Goal: Obtain resource: Obtain resource

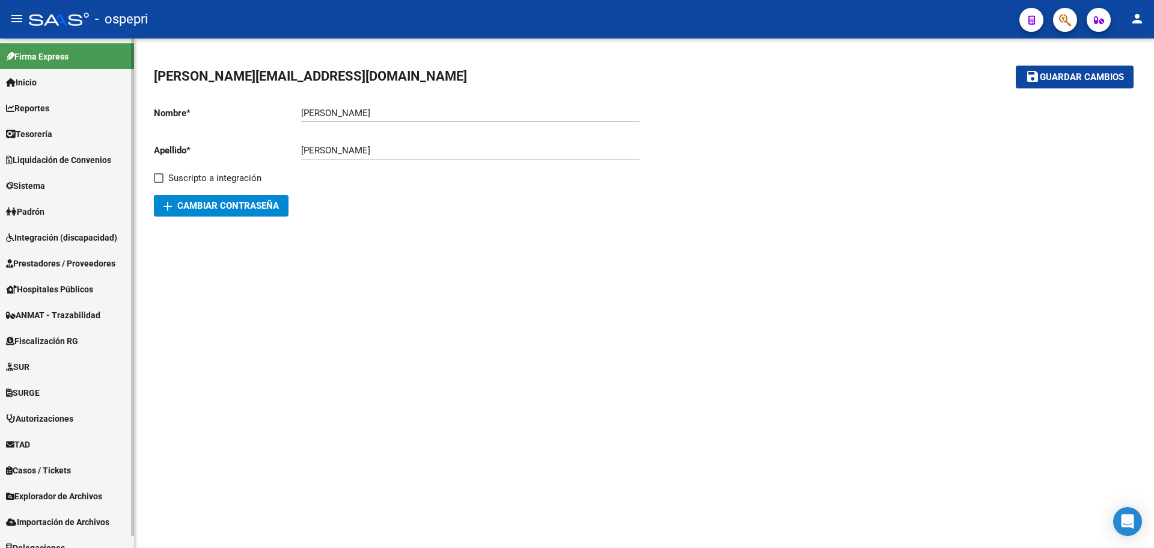
click at [61, 234] on span "Integración (discapacidad)" at bounding box center [61, 237] width 111 height 13
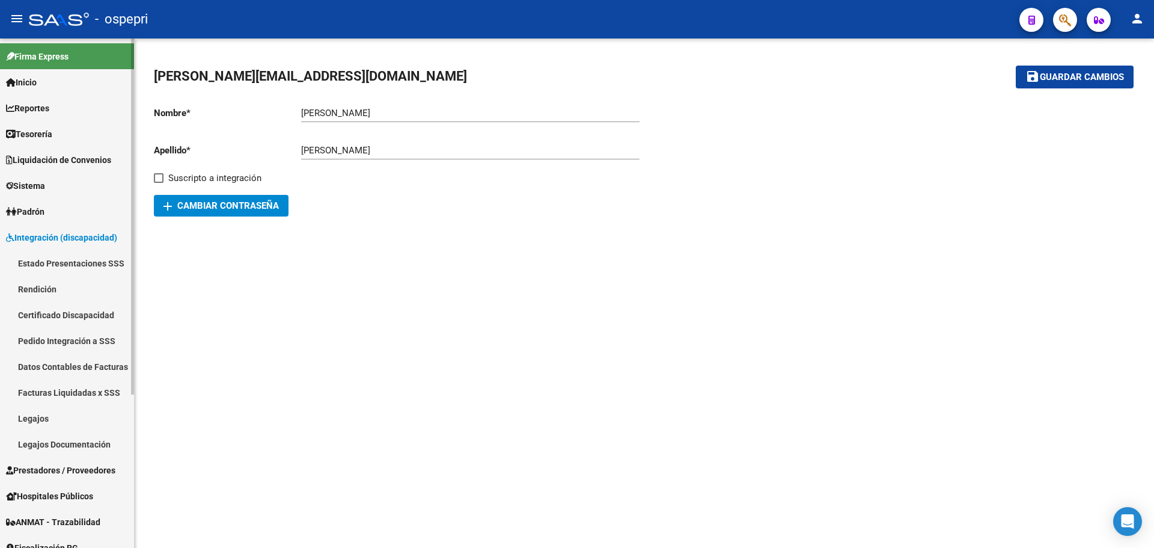
click at [46, 364] on link "Datos Contables de Facturas" at bounding box center [67, 366] width 134 height 26
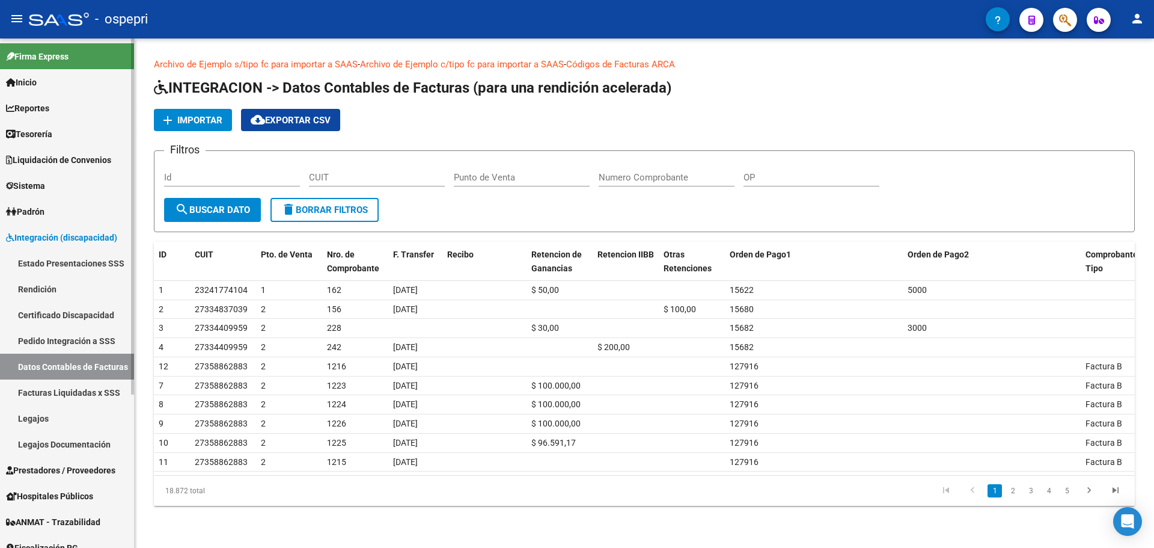
click at [43, 388] on link "Facturas Liquidadas x SSS" at bounding box center [67, 392] width 134 height 26
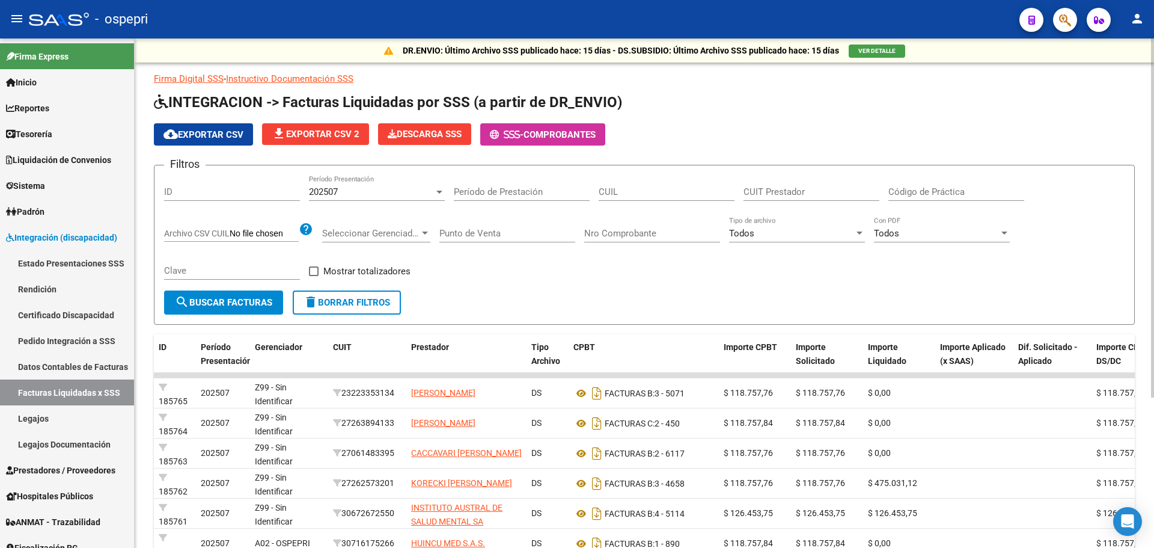
click at [803, 194] on input "CUIT Prestador" at bounding box center [812, 191] width 136 height 11
click at [243, 298] on span "search Buscar Facturas" at bounding box center [223, 302] width 97 height 11
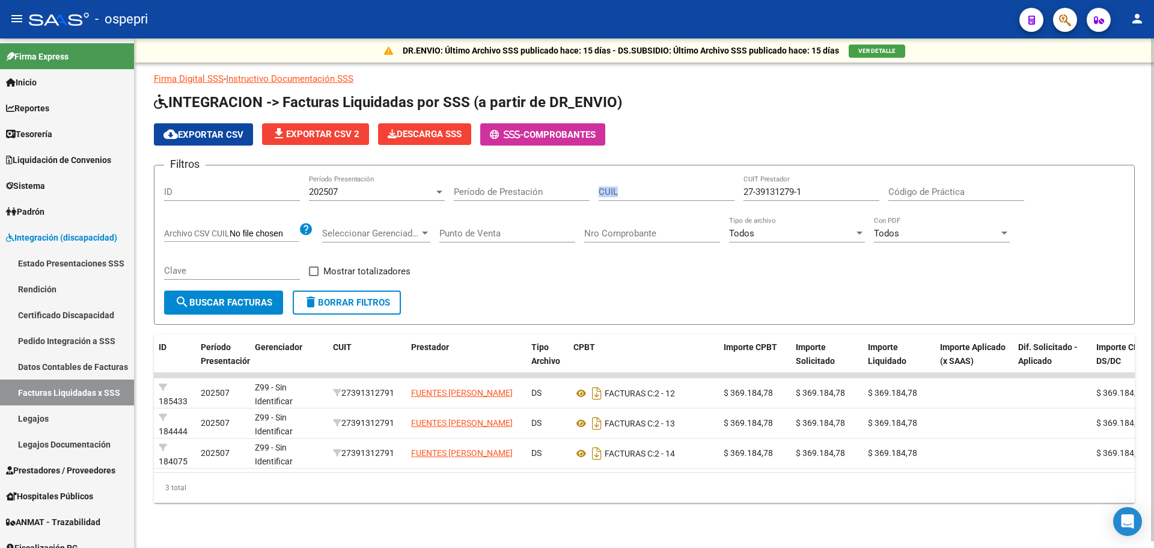
drag, startPoint x: 822, startPoint y: 191, endPoint x: 642, endPoint y: 196, distance: 179.8
click at [642, 196] on div "Filtros ID 202507 Período Presentación Período de Prestación CUIL 27-39131279-1…" at bounding box center [644, 232] width 961 height 115
drag, startPoint x: 809, startPoint y: 197, endPoint x: 695, endPoint y: 195, distance: 113.6
click at [695, 195] on div "Filtros ID 202507 Período Presentación Período de Prestación CUIL 27-39131279-1…" at bounding box center [644, 232] width 961 height 115
paste input "30-71159606-9"
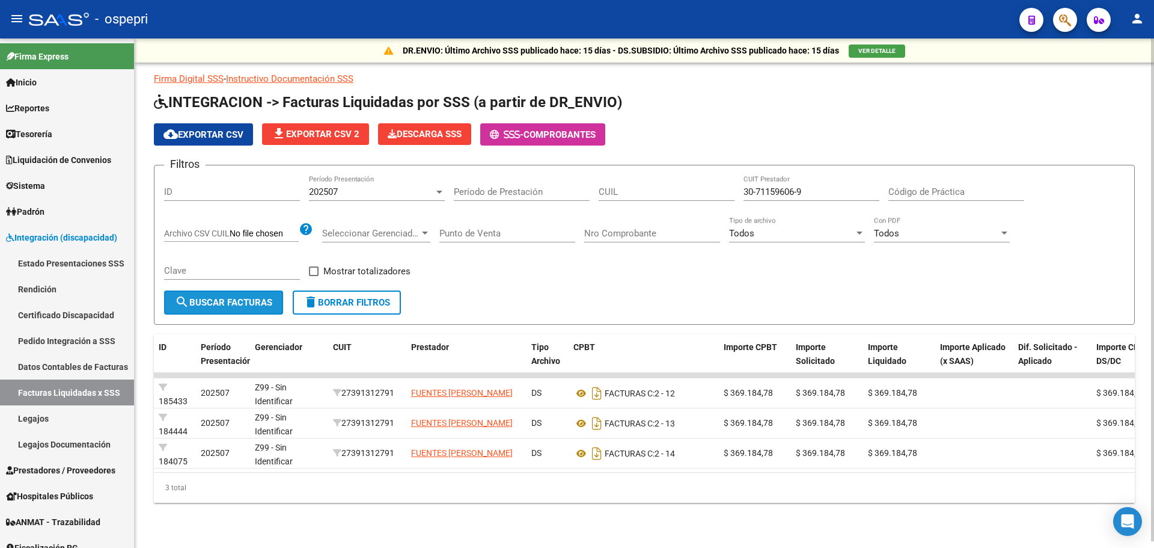
click at [209, 301] on span "search Buscar Facturas" at bounding box center [223, 302] width 97 height 11
click at [813, 186] on div "30-71159606-9 CUIT Prestador" at bounding box center [812, 188] width 136 height 26
drag, startPoint x: 816, startPoint y: 189, endPoint x: 694, endPoint y: 191, distance: 122.0
click at [694, 191] on div "Filtros ID 202507 Período Presentación Período de Prestación CUIL 30-71159606-9…" at bounding box center [644, 232] width 961 height 115
paste input "27-29127404-3"
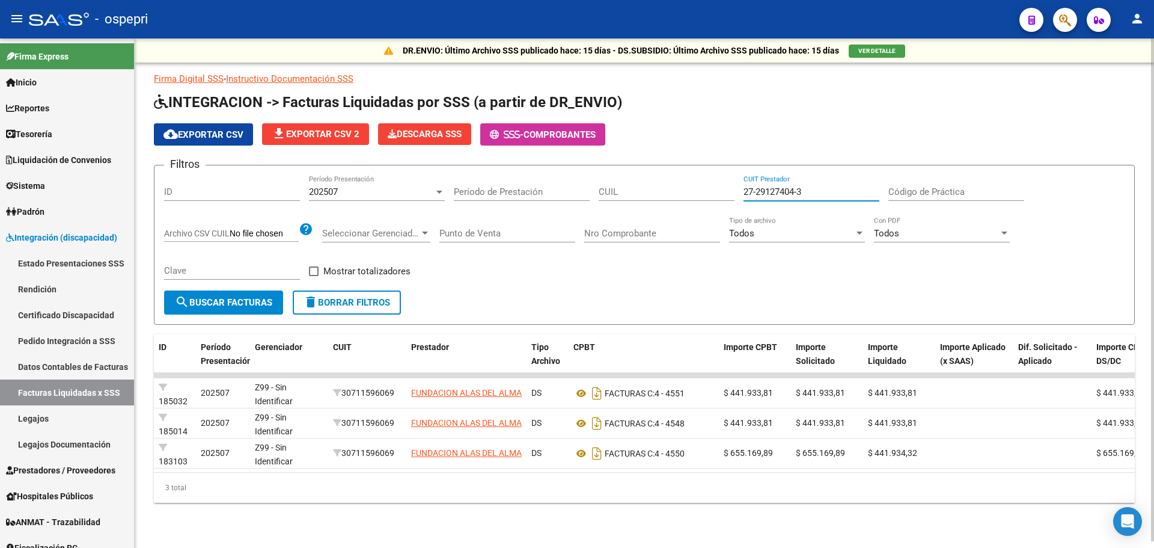
click at [219, 299] on span "search Buscar Facturas" at bounding box center [223, 302] width 97 height 11
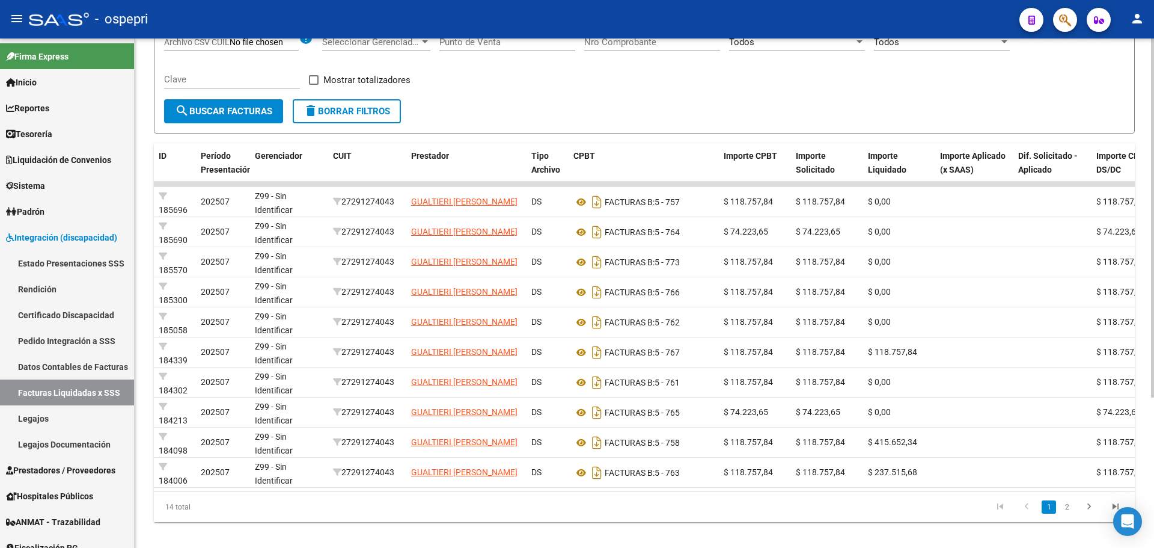
scroll to position [135, 0]
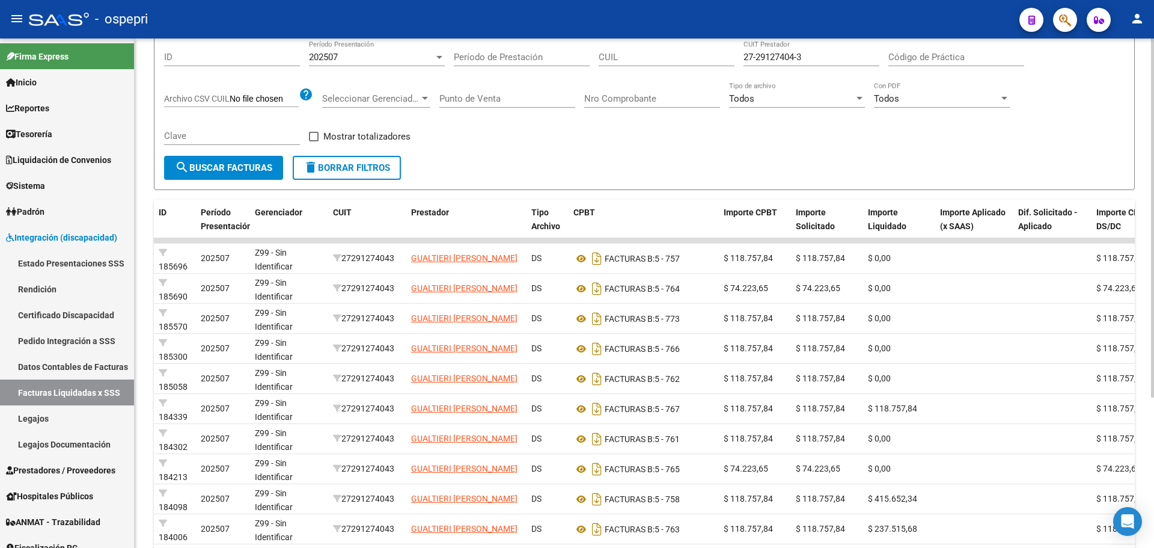
click at [1131, 347] on div "DR.ENVIO: Último Archivo SSS publicado hace: 15 días - DS.SUBSIDIO: Último Arch…" at bounding box center [646, 260] width 1023 height 713
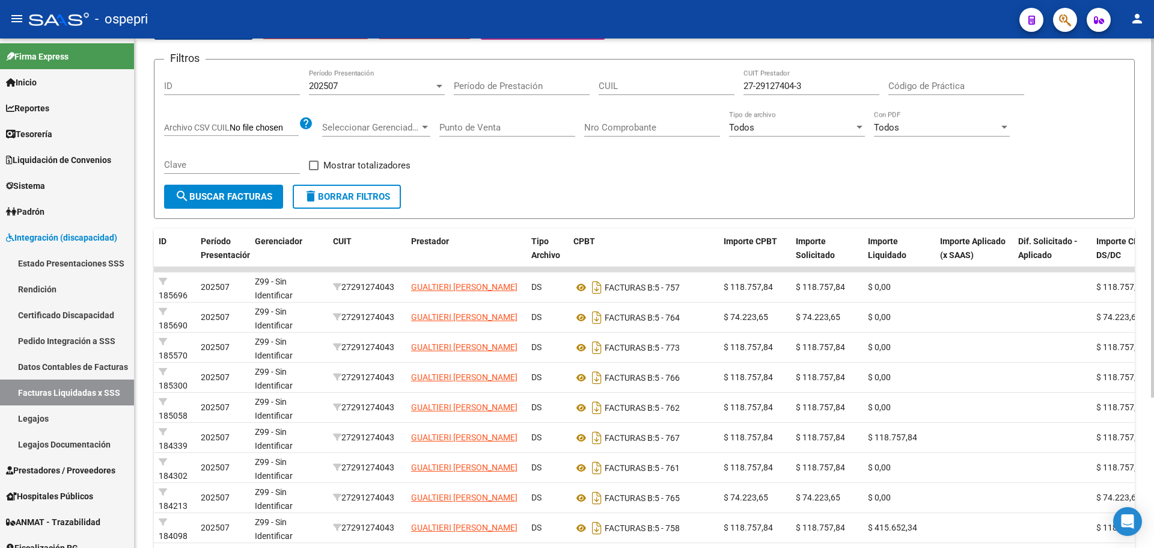
click at [1154, 248] on div at bounding box center [1152, 296] width 3 height 359
drag, startPoint x: 818, startPoint y: 84, endPoint x: 698, endPoint y: 87, distance: 119.7
click at [698, 87] on div "Filtros ID 202507 Período Presentación Período de Prestación CUIL 27-29127404-3…" at bounding box center [644, 126] width 961 height 115
paste input "0-41092472"
click at [233, 197] on span "search Buscar Facturas" at bounding box center [223, 196] width 97 height 11
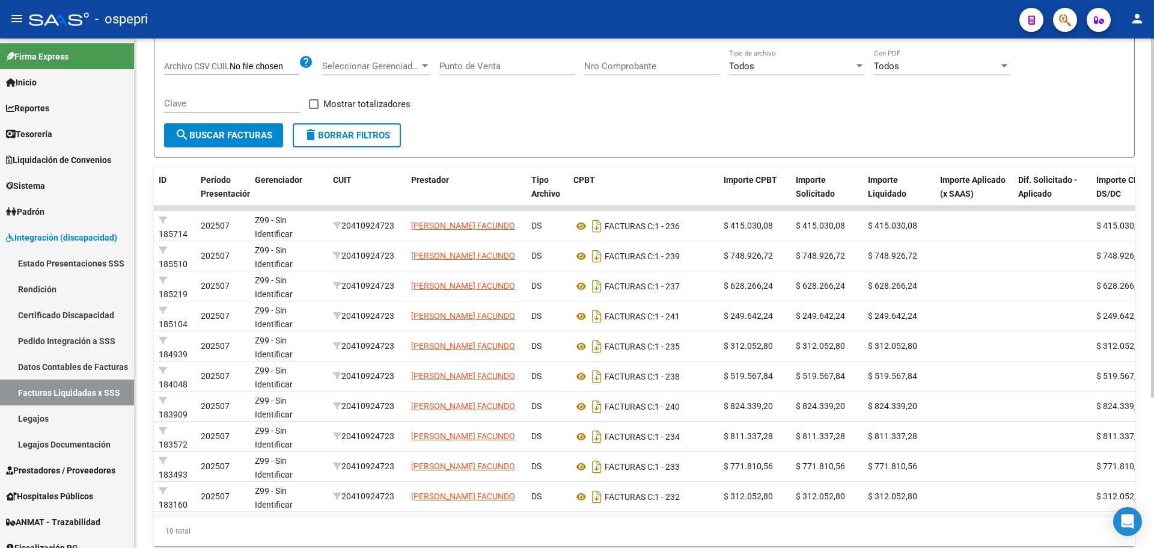
scroll to position [213, 0]
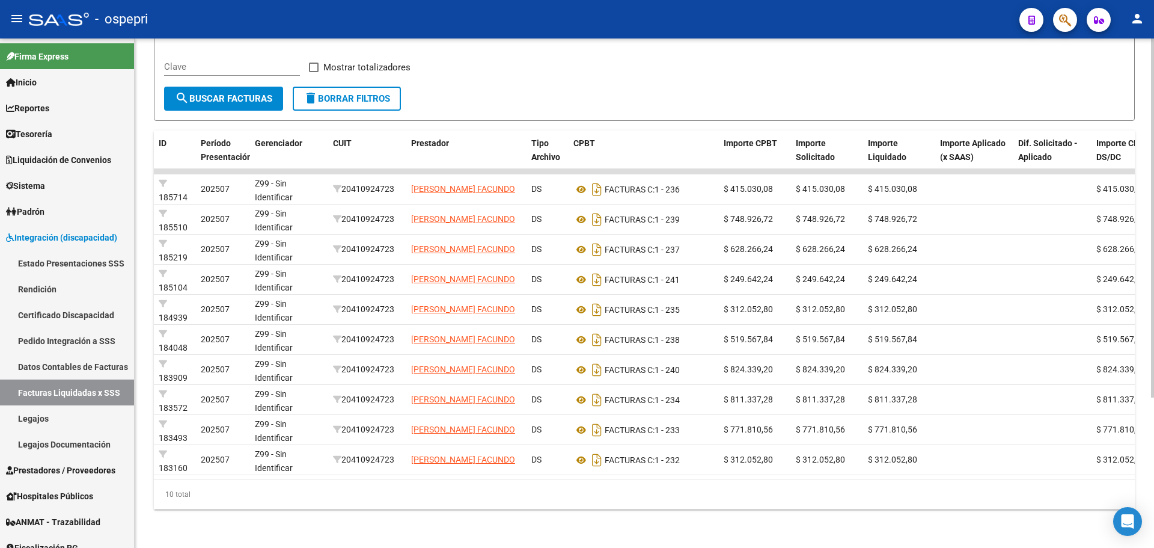
click at [1147, 361] on div "DR.ENVIO: Último Archivo SSS publicado hace: 15 días - DS.SUBSIDIO: Último Arch…" at bounding box center [646, 191] width 1023 height 713
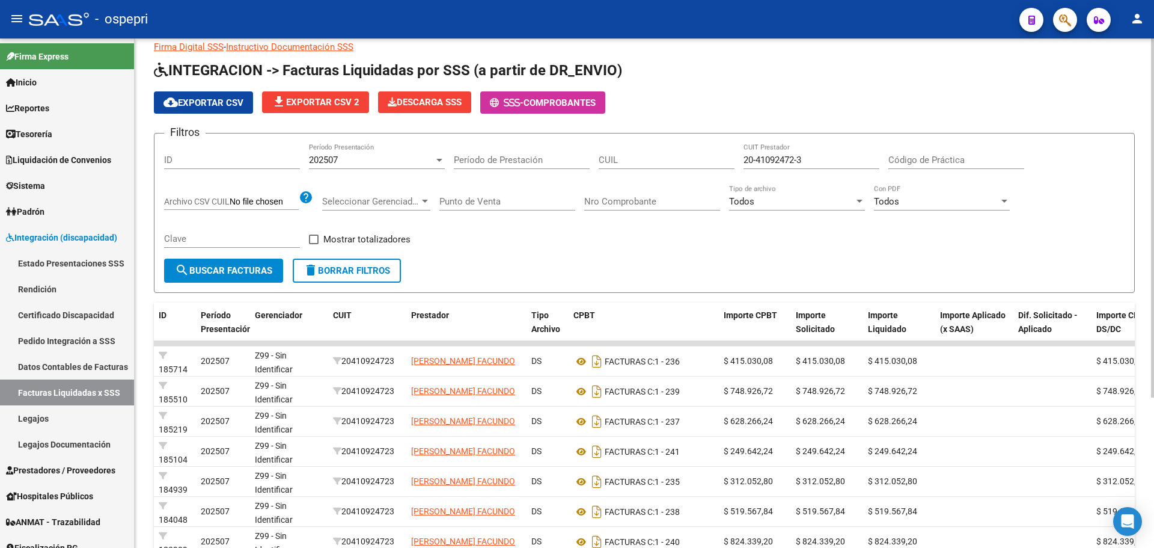
scroll to position [28, 0]
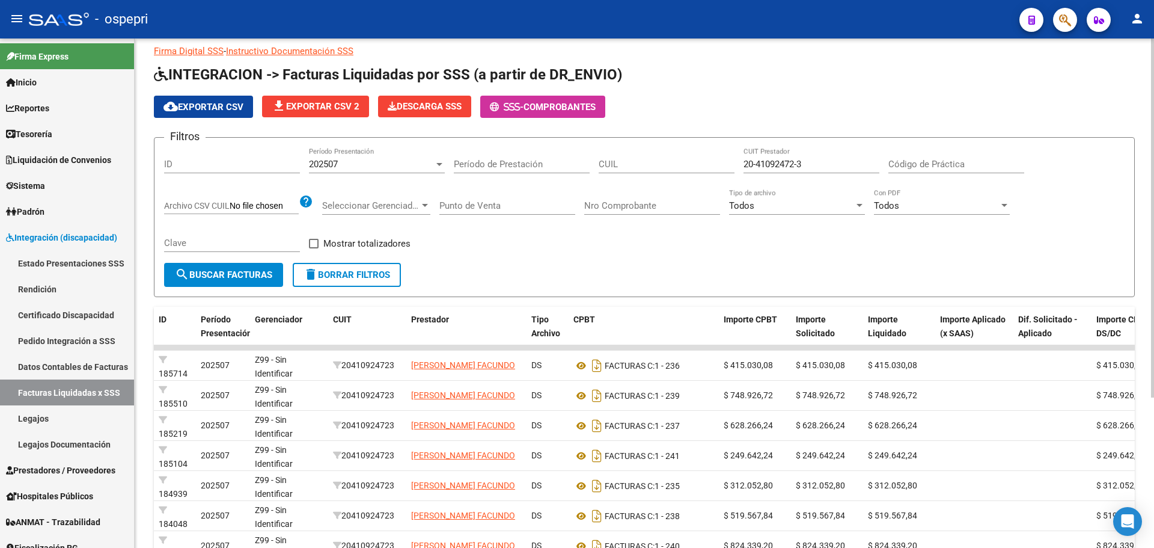
click at [1154, 132] on div at bounding box center [1152, 238] width 3 height 359
click at [200, 107] on span "cloud_download Exportar CSV" at bounding box center [204, 107] width 80 height 11
drag, startPoint x: 835, startPoint y: 150, endPoint x: 831, endPoint y: 155, distance: 6.9
click at [833, 151] on div "20-41092472-3 CUIT Prestador" at bounding box center [812, 160] width 136 height 26
drag, startPoint x: 827, startPoint y: 162, endPoint x: 680, endPoint y: 160, distance: 146.7
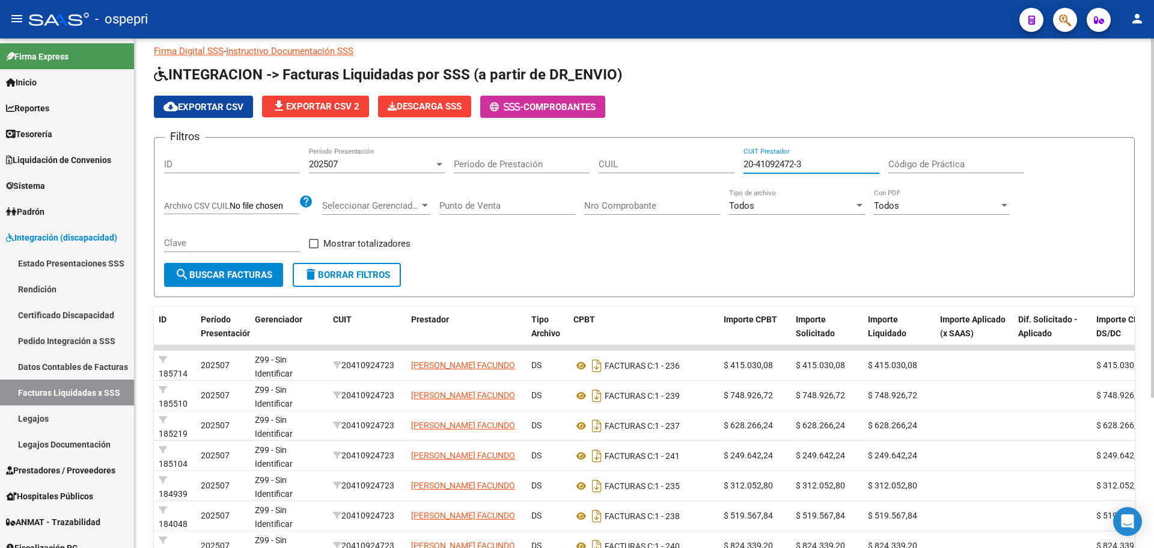
click at [680, 160] on div "Filtros ID 202507 Período Presentación Período de Prestación CUIL 20-41092472-3…" at bounding box center [644, 204] width 961 height 115
paste input "7-24609856-0"
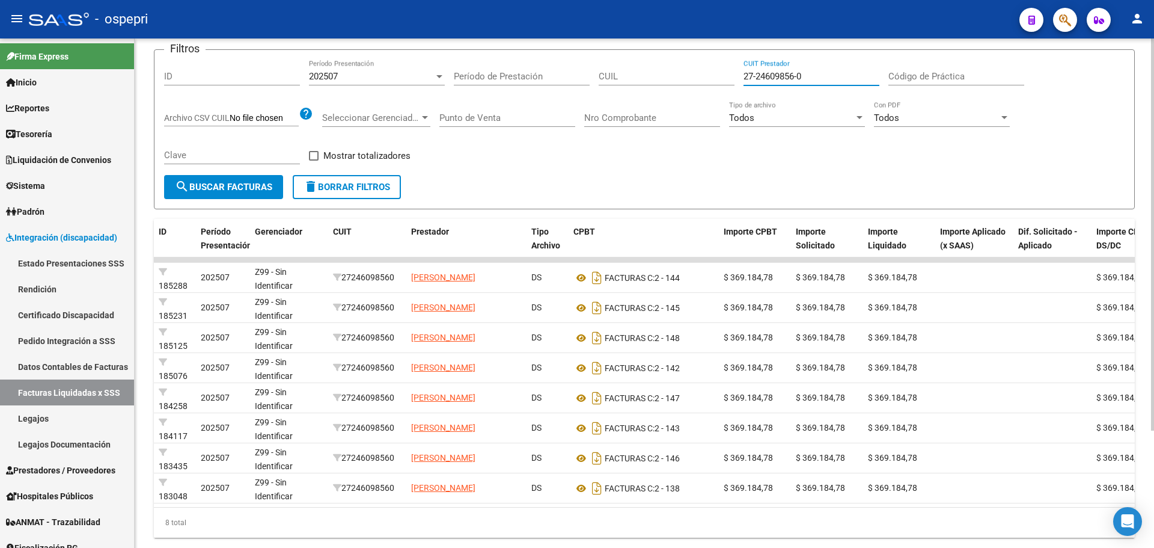
scroll to position [153, 0]
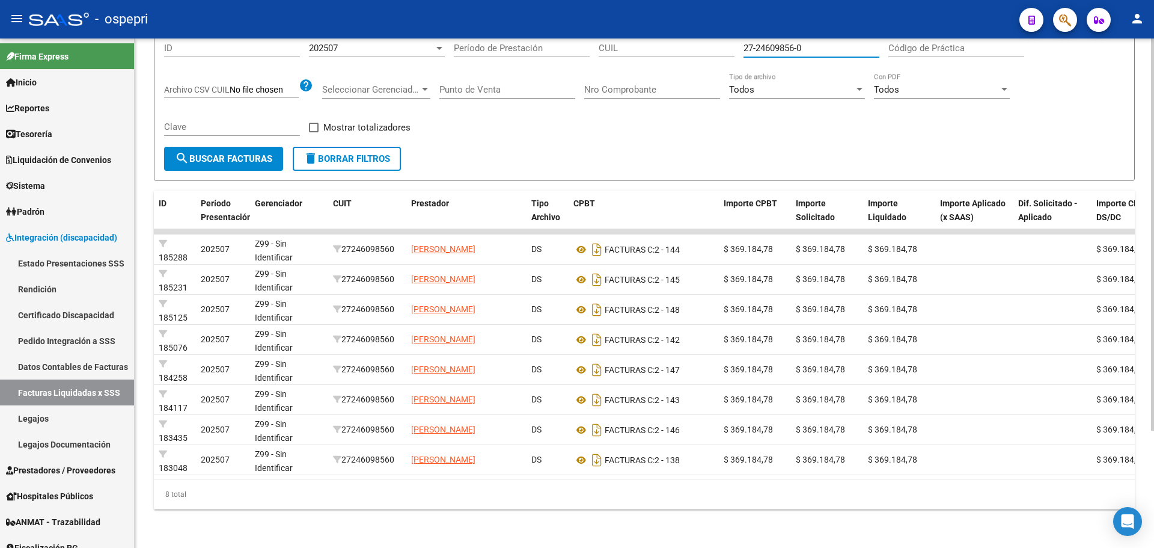
click at [1147, 338] on div "DR.ENVIO: Último Archivo SSS publicado hace: 15 días - DS.SUBSIDIO: Último Arch…" at bounding box center [646, 221] width 1023 height 653
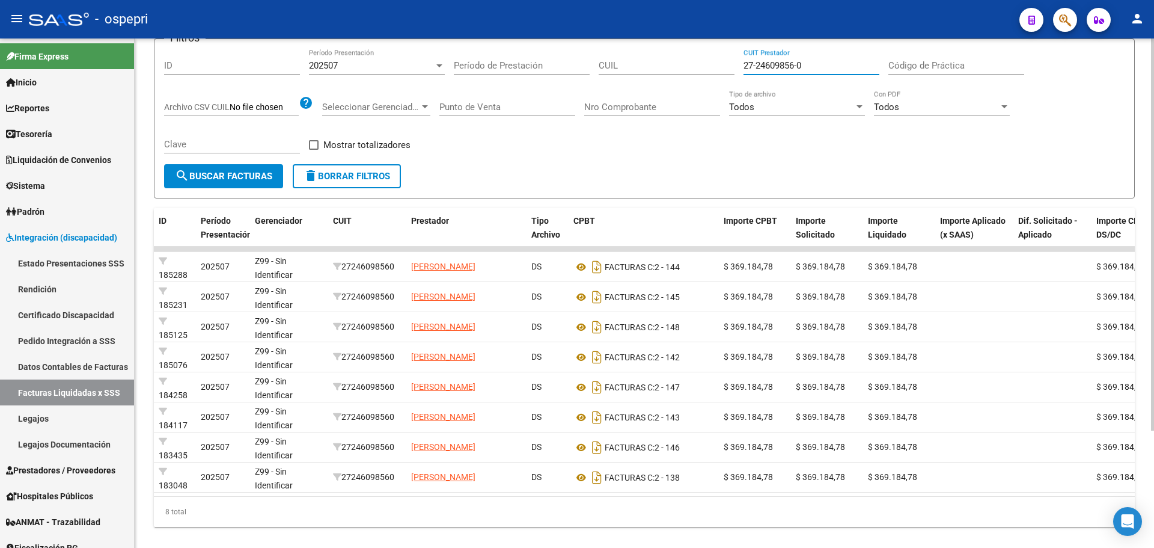
click at [1154, 151] on div at bounding box center [1152, 338] width 3 height 392
drag, startPoint x: 824, startPoint y: 68, endPoint x: 632, endPoint y: 66, distance: 191.2
click at [632, 66] on div "Filtros ID 202507 Período Presentación Período de Prestación CUIL 27-24609856-0…" at bounding box center [644, 106] width 961 height 115
paste input "9027534-8"
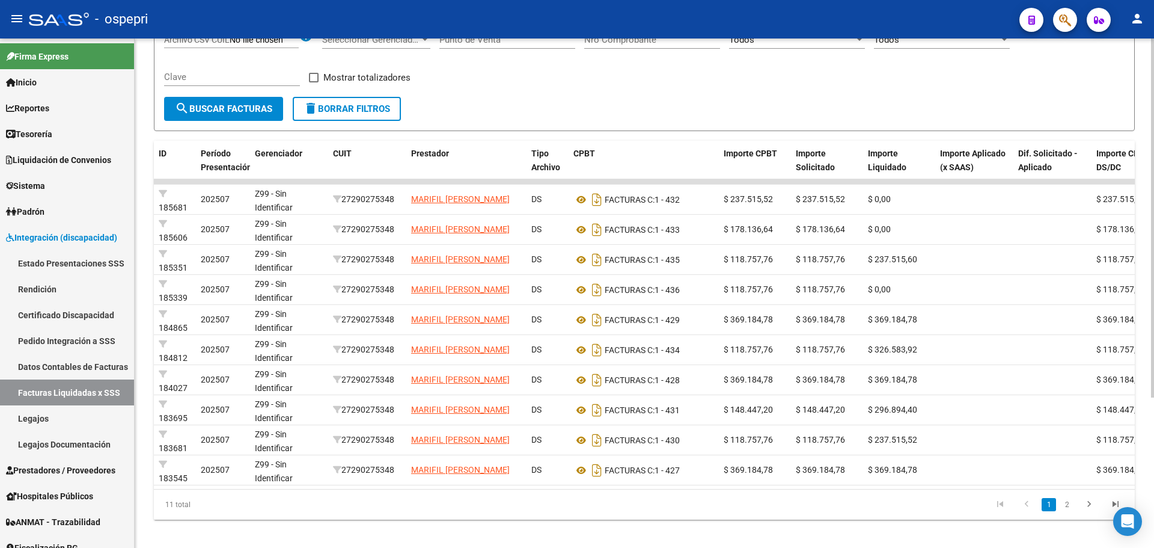
scroll to position [213, 0]
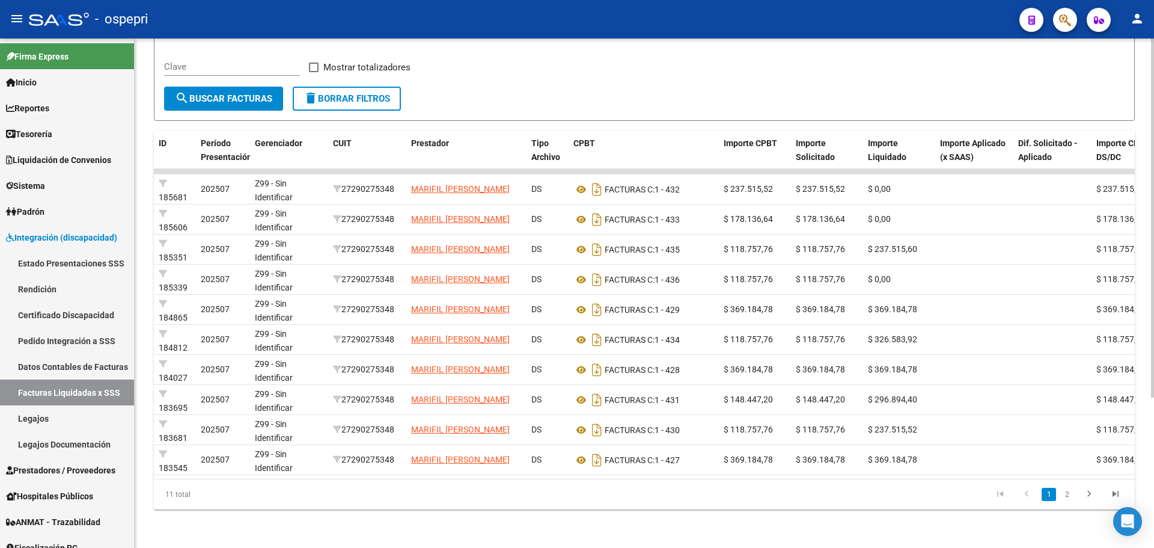
click at [1154, 261] on div at bounding box center [1152, 368] width 3 height 359
click at [1068, 495] on link "2" at bounding box center [1067, 494] width 14 height 13
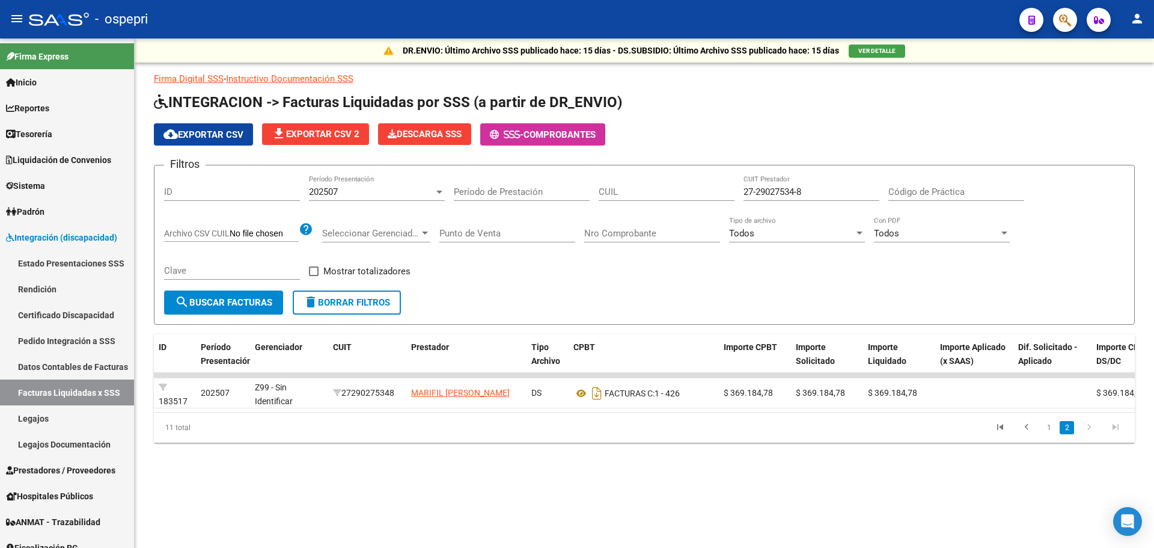
scroll to position [0, 0]
drag, startPoint x: 824, startPoint y: 194, endPoint x: 719, endPoint y: 191, distance: 105.2
click at [719, 191] on div "Filtros ID 202507 Período Presentación Período de Prestación CUIL 27-29027534-8…" at bounding box center [644, 232] width 961 height 115
paste input "36224660-7"
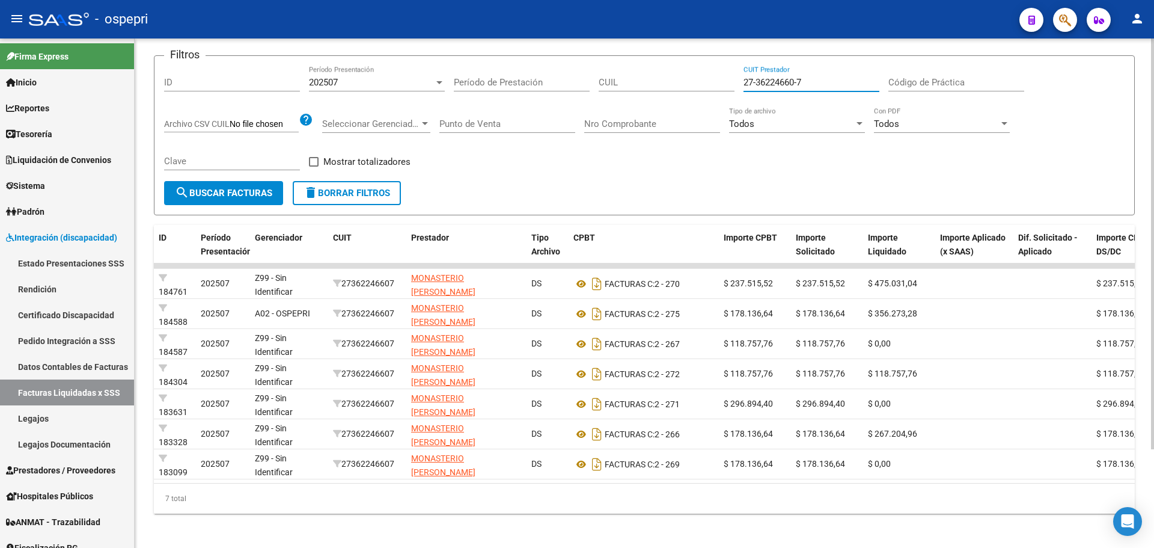
scroll to position [123, 0]
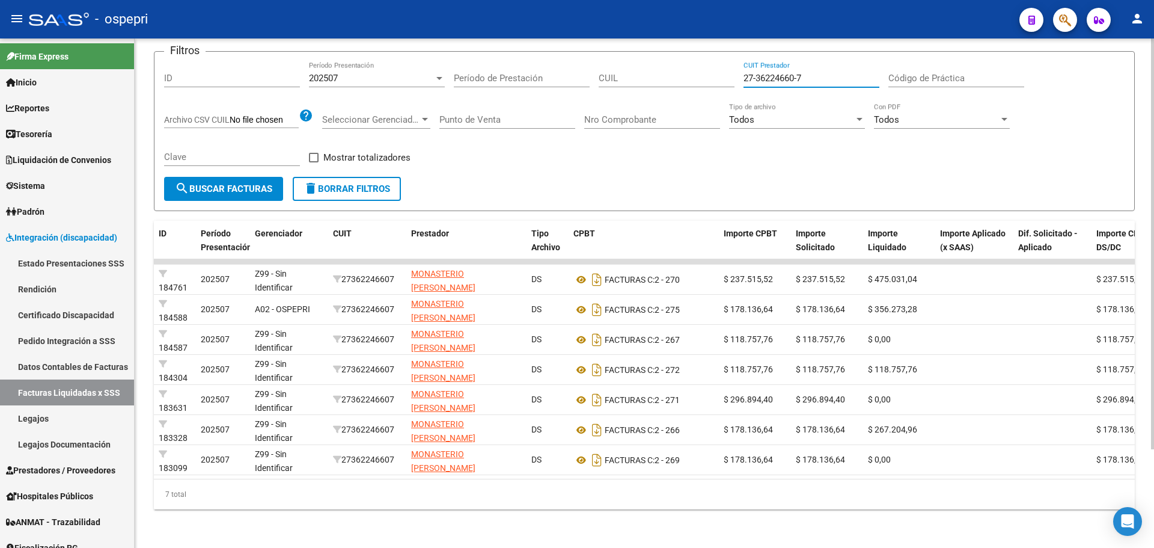
click at [1154, 391] on div at bounding box center [1152, 342] width 3 height 411
drag, startPoint x: 824, startPoint y: 70, endPoint x: 635, endPoint y: 68, distance: 189.4
click at [635, 68] on div "Filtros ID 202507 Período Presentación Período de Prestación CUIL 27-36224660-7…" at bounding box center [644, 118] width 961 height 115
paste input "1104844-4"
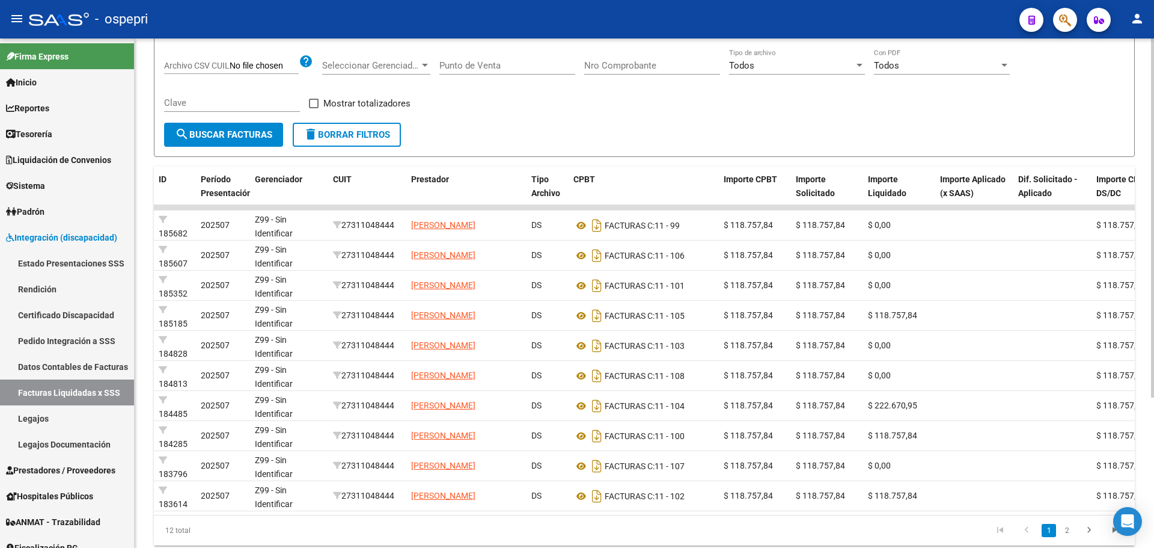
scroll to position [213, 0]
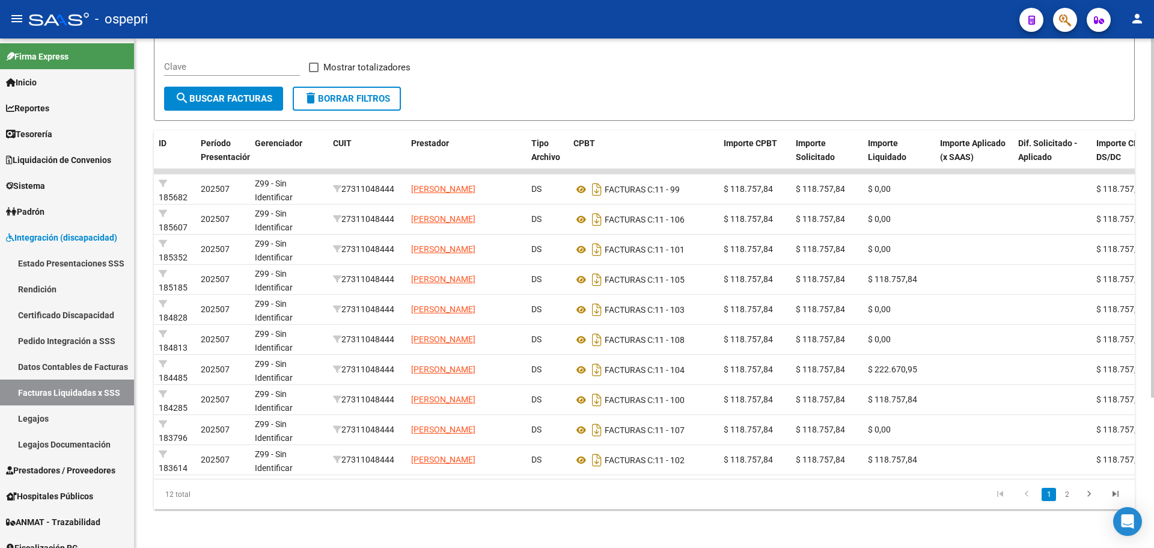
click at [1151, 363] on div "DR.ENVIO: Último Archivo SSS publicado hace: 15 días - DS.SUBSIDIO: Último Arch…" at bounding box center [646, 191] width 1023 height 713
click at [1069, 494] on link "2" at bounding box center [1067, 494] width 14 height 13
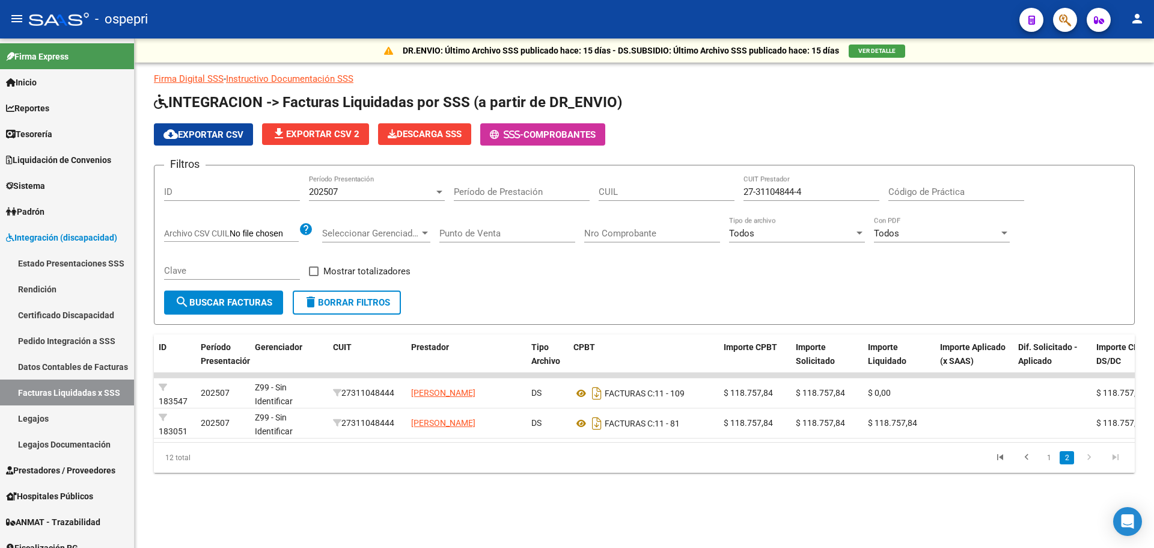
scroll to position [0, 0]
drag, startPoint x: 835, startPoint y: 191, endPoint x: 612, endPoint y: 191, distance: 223.0
click at [612, 191] on div "Filtros ID 202507 Período Presentación Período de Prestación CUIL 27-31104844-4…" at bounding box center [644, 232] width 961 height 115
paste input "8905956-6"
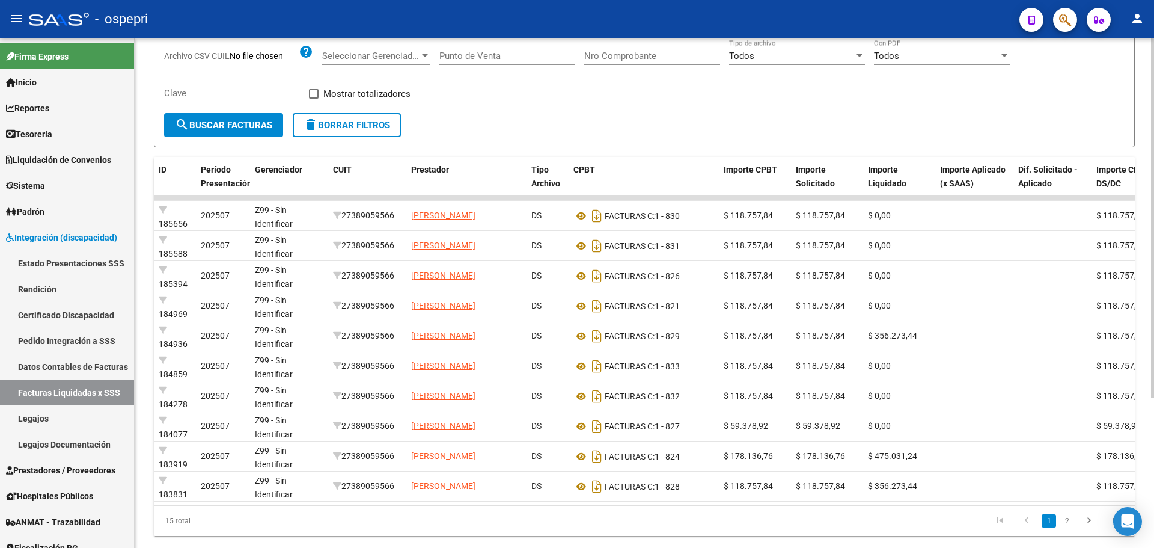
scroll to position [187, 0]
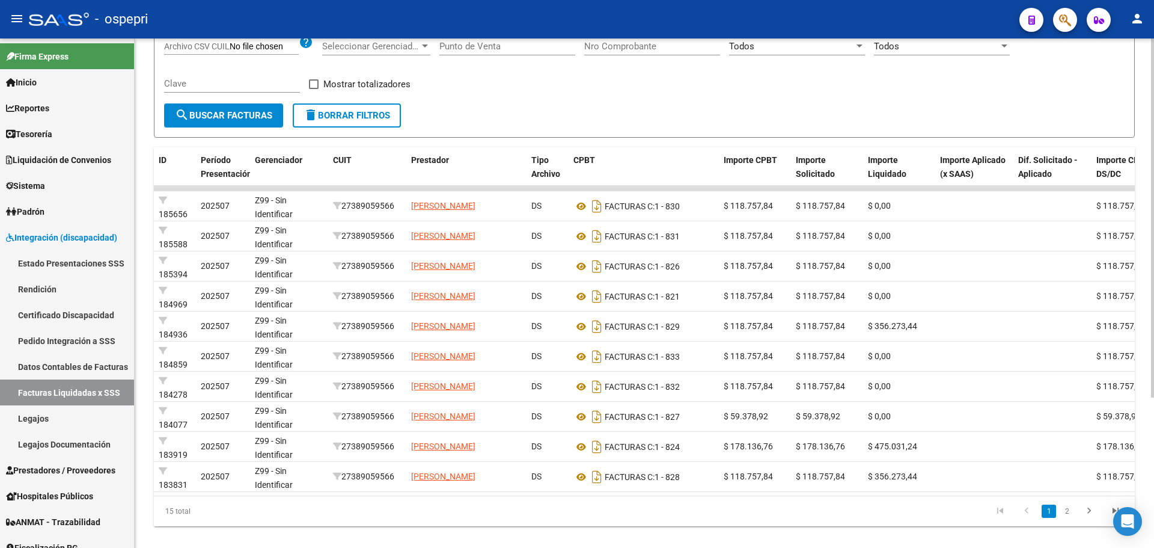
click at [1154, 406] on div at bounding box center [1152, 355] width 3 height 359
click at [1093, 519] on icon "go to next page" at bounding box center [1089, 512] width 16 height 14
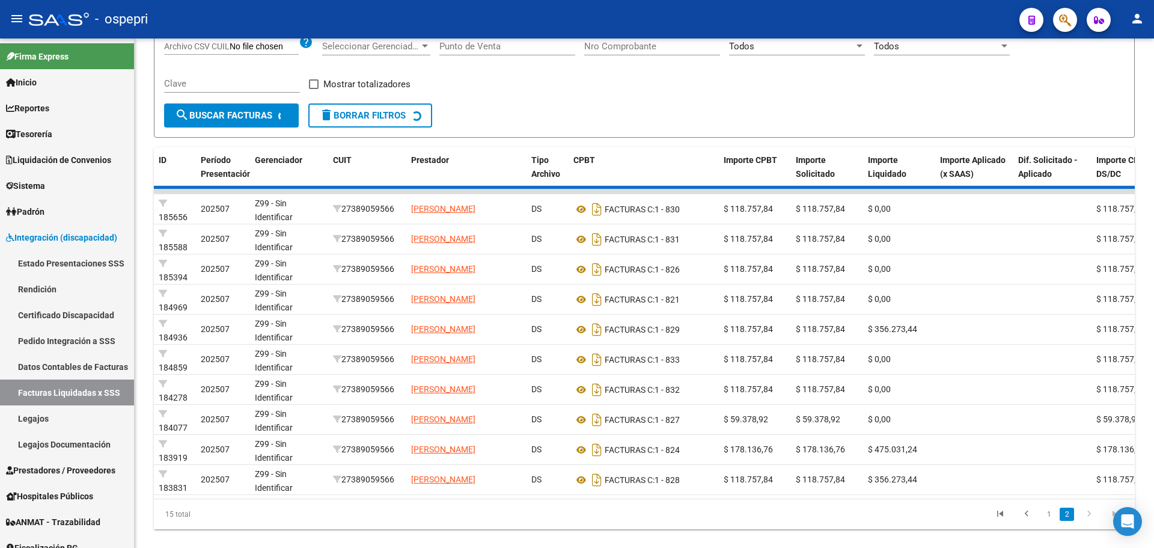
scroll to position [63, 0]
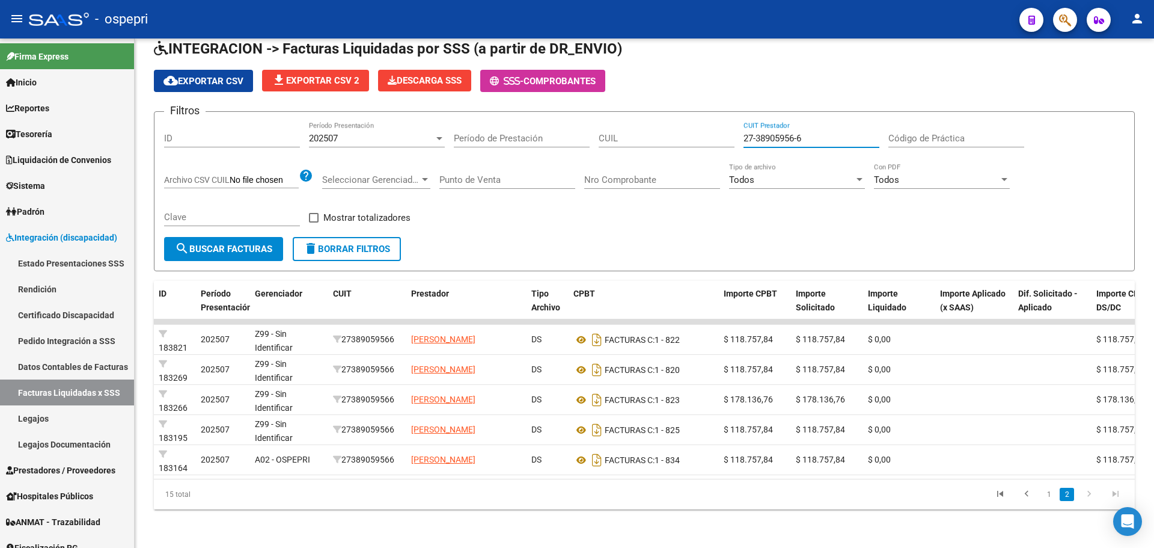
drag, startPoint x: 827, startPoint y: 126, endPoint x: 623, endPoint y: 127, distance: 204.4
click at [623, 127] on div "Filtros ID 202507 Período Presentación Período de Prestación CUIL 27-38905956-6…" at bounding box center [644, 178] width 961 height 115
paste input "29752524-2"
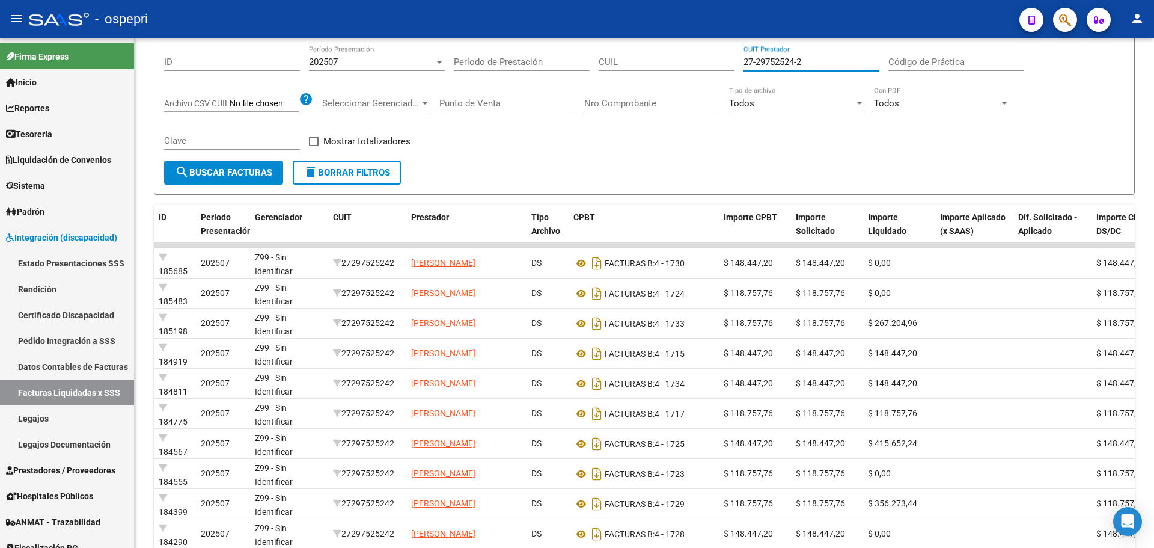
scroll to position [213, 0]
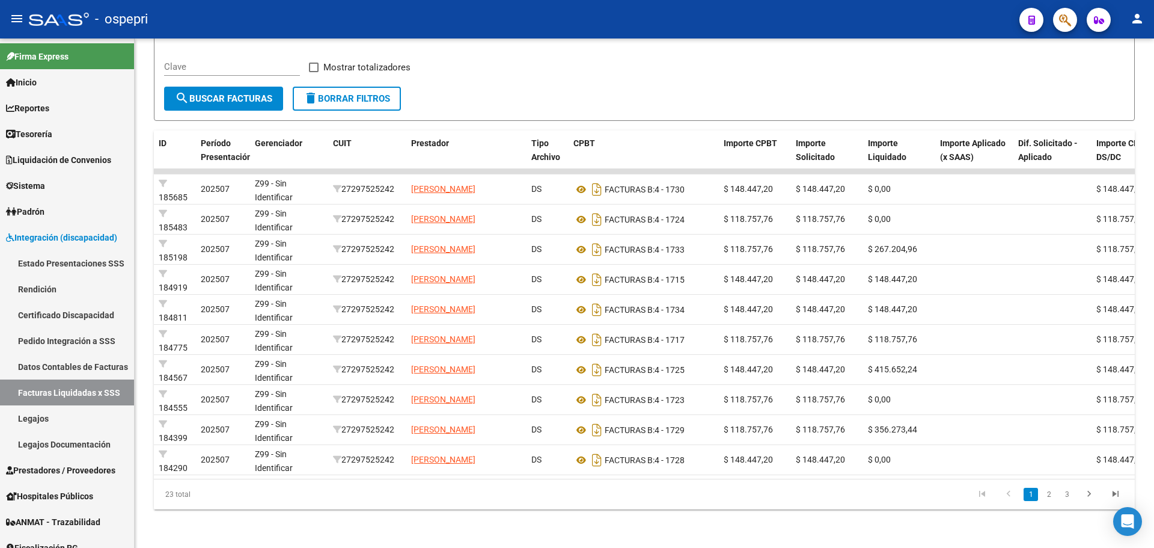
click at [1146, 387] on div "DR.ENVIO: Último Archivo SSS publicado hace: 15 días - DS.SUBSIDIO: Último Arch…" at bounding box center [646, 191] width 1023 height 713
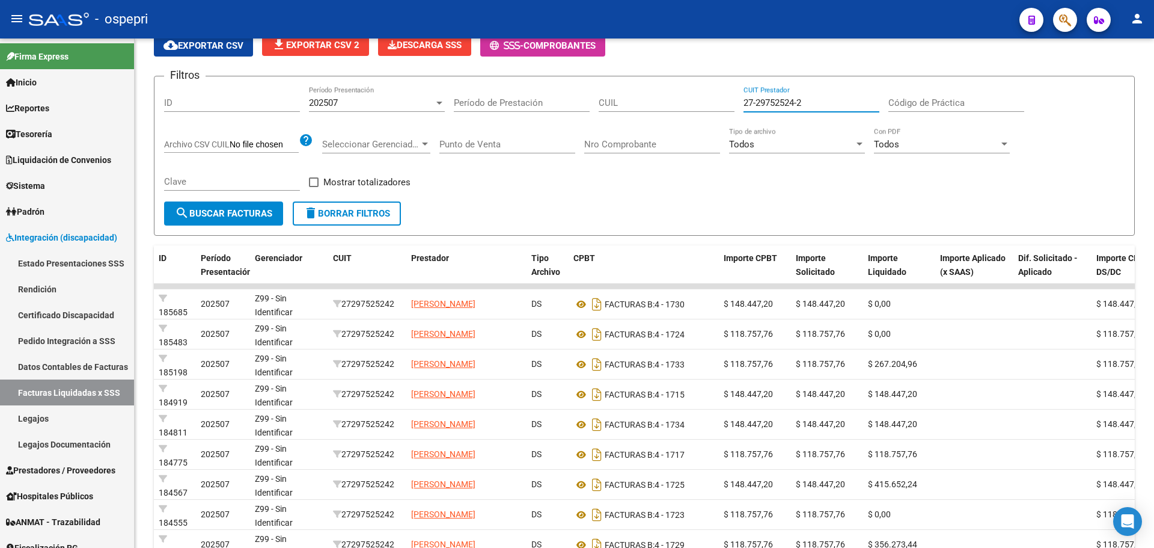
scroll to position [87, 0]
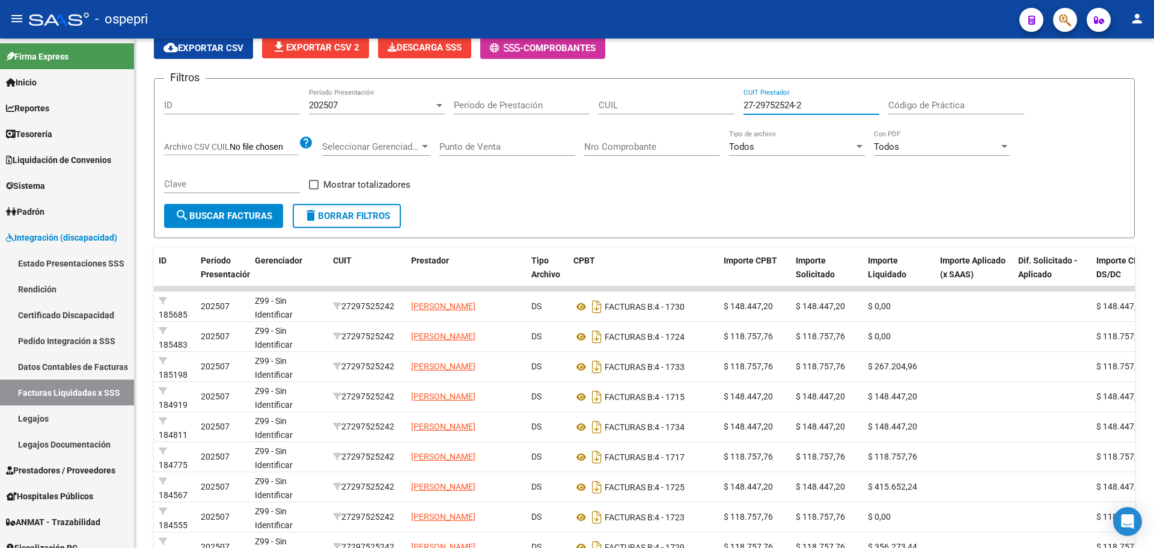
click at [1116, 112] on div "DR.ENVIO: Último Archivo SSS publicado hace: 15 días - DS.SUBSIDIO: Último Arch…" at bounding box center [646, 308] width 1023 height 713
click at [208, 48] on span "cloud_download Exportar CSV" at bounding box center [204, 48] width 80 height 11
drag, startPoint x: 816, startPoint y: 101, endPoint x: 667, endPoint y: 102, distance: 149.1
click at [667, 102] on div "Filtros ID 202507 Período Presentación Período de Prestación CUIL 27-29752524-2…" at bounding box center [644, 145] width 961 height 115
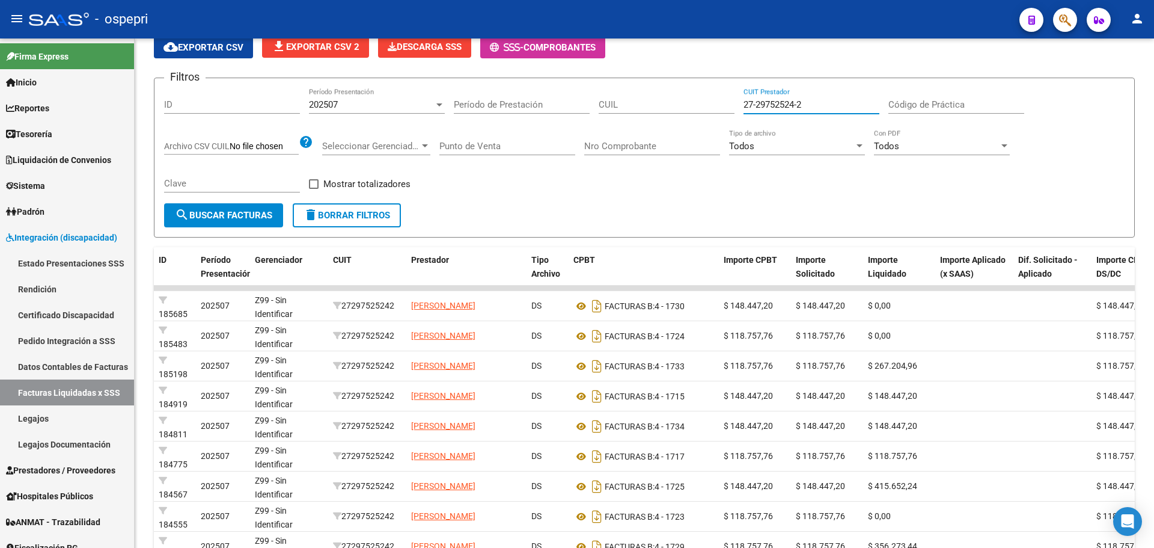
paste input "3-35040049-4"
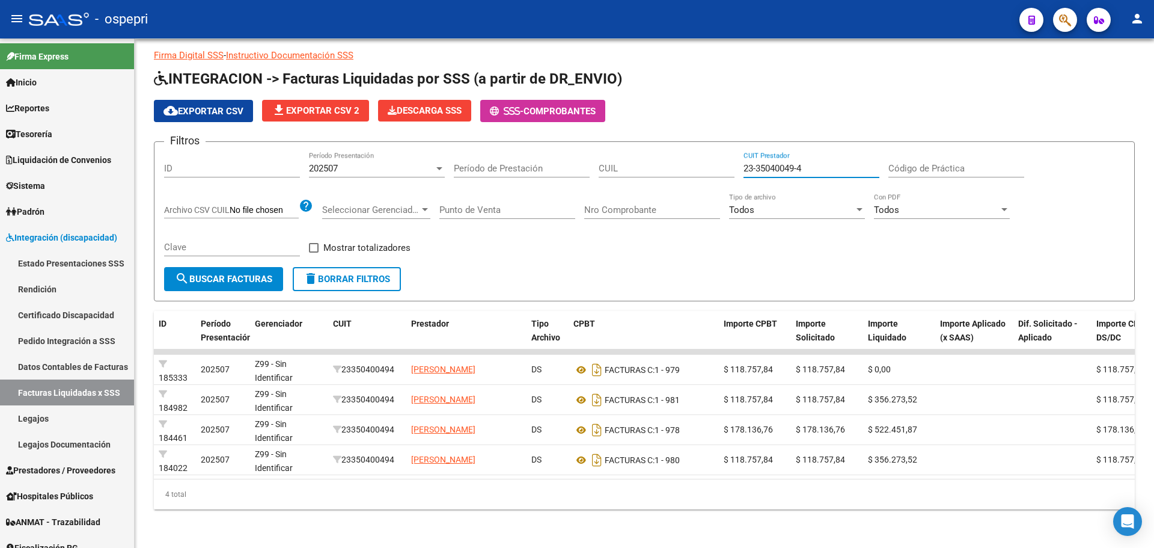
scroll to position [32, 0]
drag, startPoint x: 825, startPoint y: 162, endPoint x: 595, endPoint y: 162, distance: 229.6
click at [595, 162] on div "Filtros ID 202507 Período Presentación Período de Prestación CUIL 23-35040049-4…" at bounding box center [644, 208] width 961 height 115
paste input "7-34662578-9"
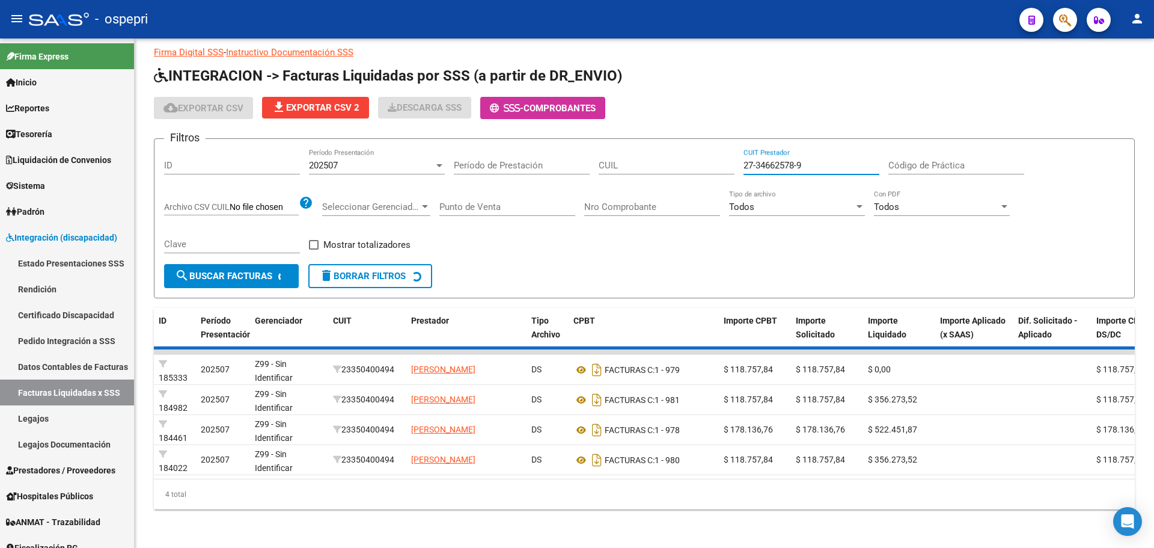
scroll to position [0, 0]
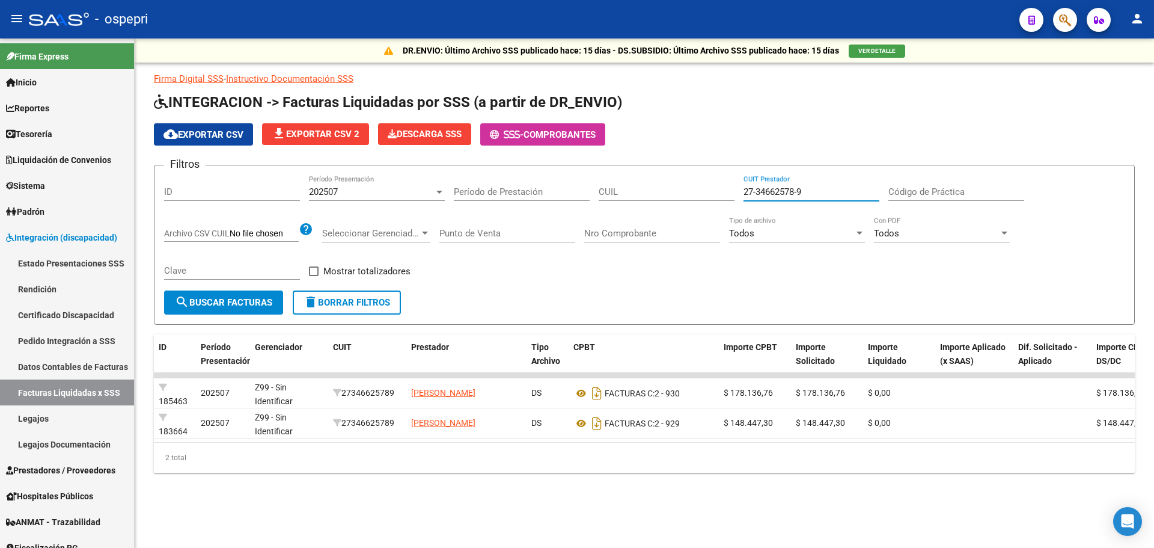
drag, startPoint x: 821, startPoint y: 191, endPoint x: 668, endPoint y: 194, distance: 152.1
click at [668, 194] on div "Filtros ID 202507 Período Presentación Período de Prestación CUIL 27-34662578-9…" at bounding box center [644, 232] width 961 height 115
paste input "19066951"
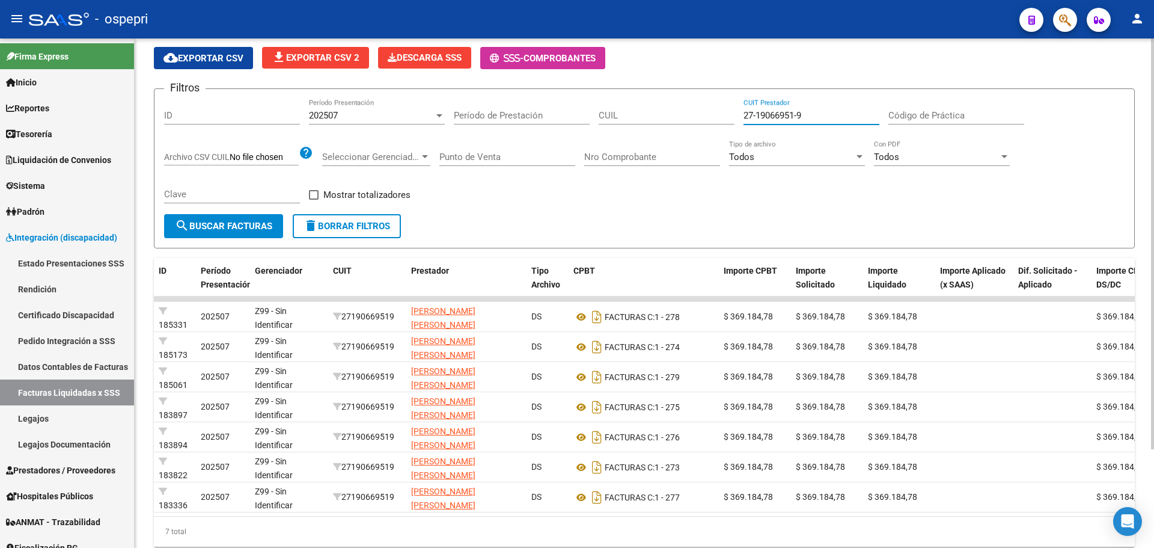
scroll to position [98, 0]
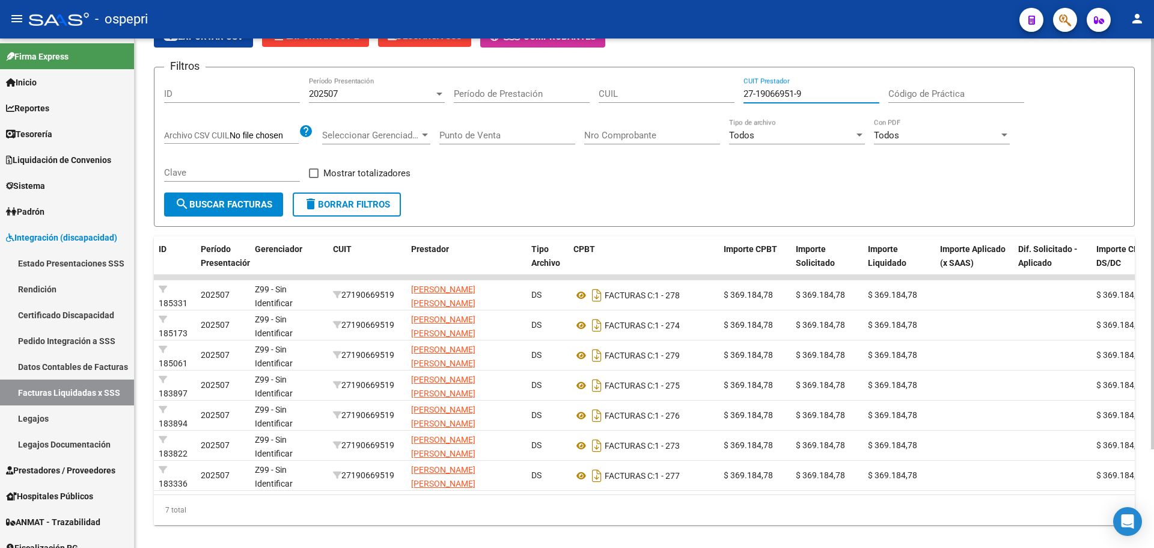
click at [1153, 393] on div at bounding box center [1152, 329] width 3 height 411
click at [662, 94] on div "Filtros ID 202507 Período Presentación Período de Prestación CUIL 27-19066951-9…" at bounding box center [644, 134] width 961 height 115
paste input "21536119-0"
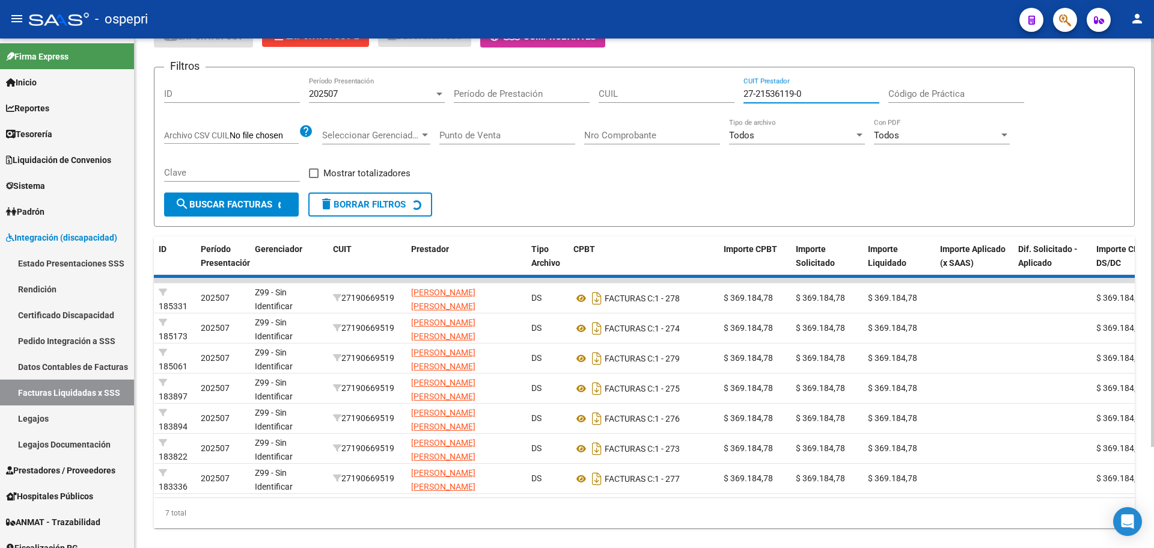
scroll to position [0, 0]
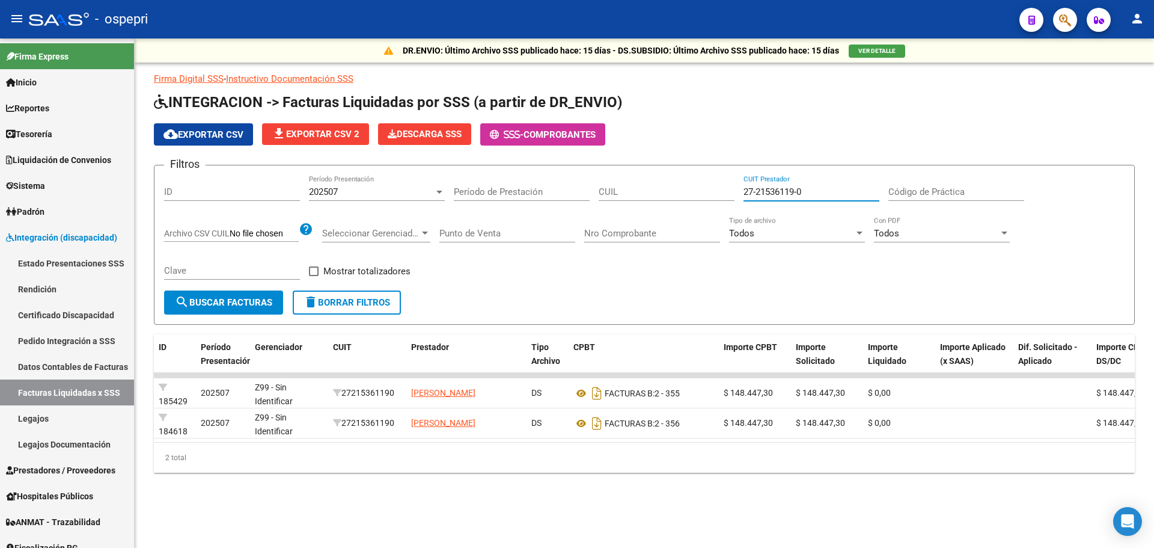
drag, startPoint x: 784, startPoint y: 189, endPoint x: 687, endPoint y: 189, distance: 97.4
click at [687, 189] on div "Filtros ID 202507 Período Presentación Período de Prestación CUIL 27-21536119-0…" at bounding box center [644, 232] width 961 height 115
paste input "3518540-2"
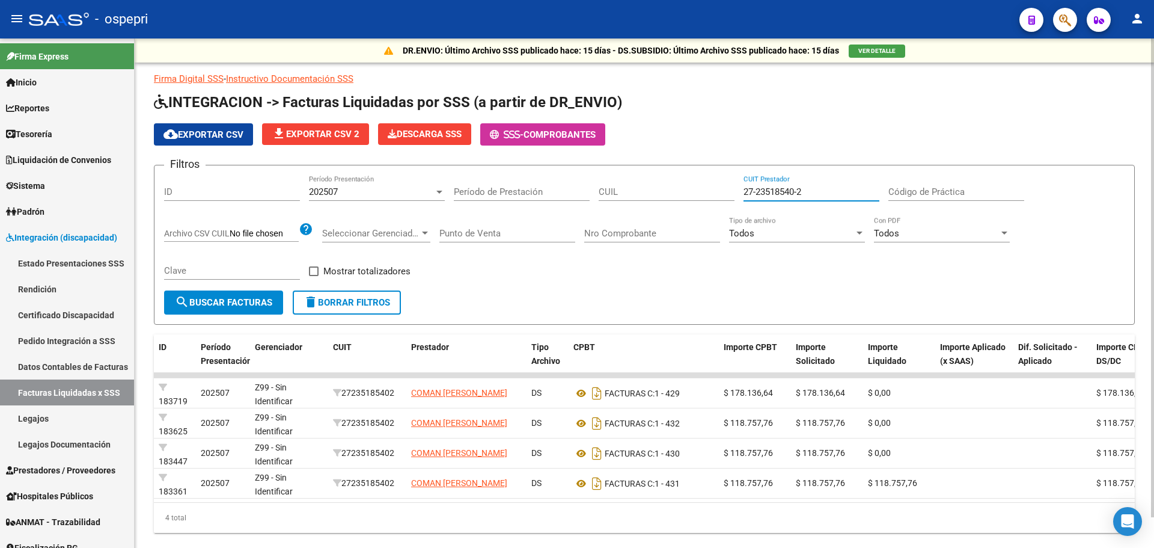
drag, startPoint x: 812, startPoint y: 193, endPoint x: 703, endPoint y: 193, distance: 108.2
click at [705, 193] on div "Filtros ID 202507 Período Presentación Período de Prestación CUIL 27-23518540-2…" at bounding box center [644, 232] width 961 height 115
paste input "3-26962720-4"
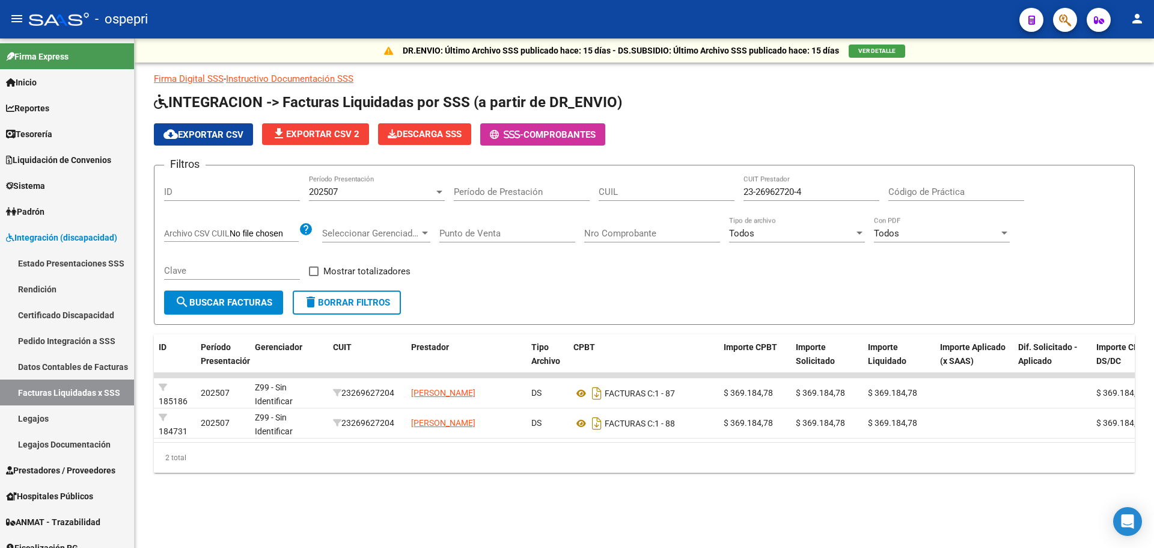
drag, startPoint x: 812, startPoint y: 186, endPoint x: 793, endPoint y: 190, distance: 19.7
click at [788, 188] on div "23-26962720-4 CUIT Prestador" at bounding box center [812, 188] width 136 height 26
drag, startPoint x: 820, startPoint y: 191, endPoint x: 603, endPoint y: 193, distance: 217.0
click at [603, 193] on div "Filtros ID 202507 Período Presentación Período de Prestación CUIL 23-26962720-4…" at bounding box center [644, 232] width 961 height 115
paste input "7-26999353-2"
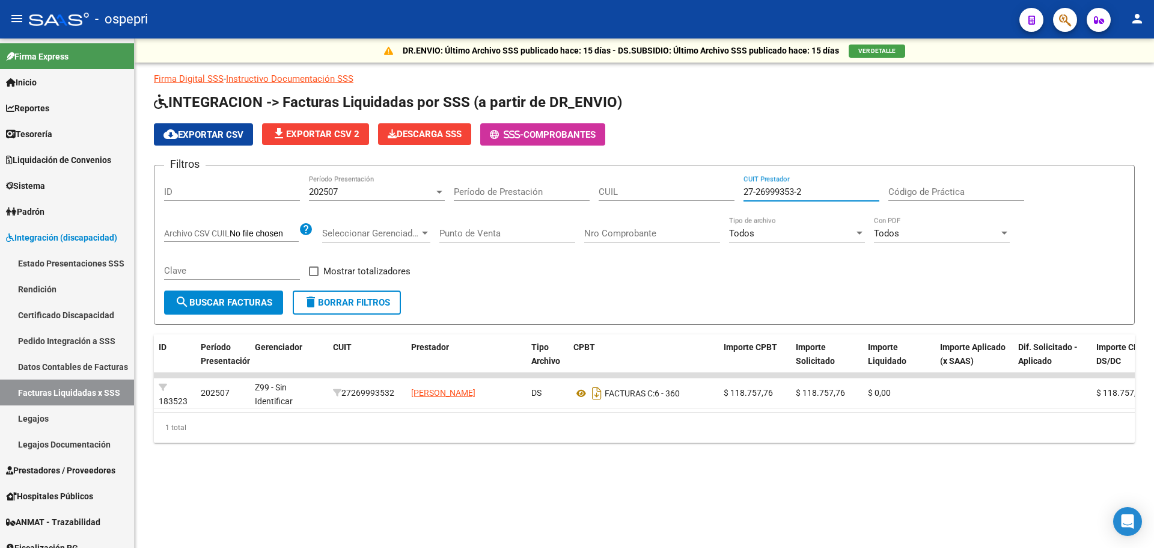
drag, startPoint x: 804, startPoint y: 195, endPoint x: 680, endPoint y: 195, distance: 123.8
click at [680, 195] on div "Filtros ID 202507 Período Presentación Período de Prestación CUIL 27-26999353-2…" at bounding box center [644, 232] width 961 height 115
paste input "36840203-1"
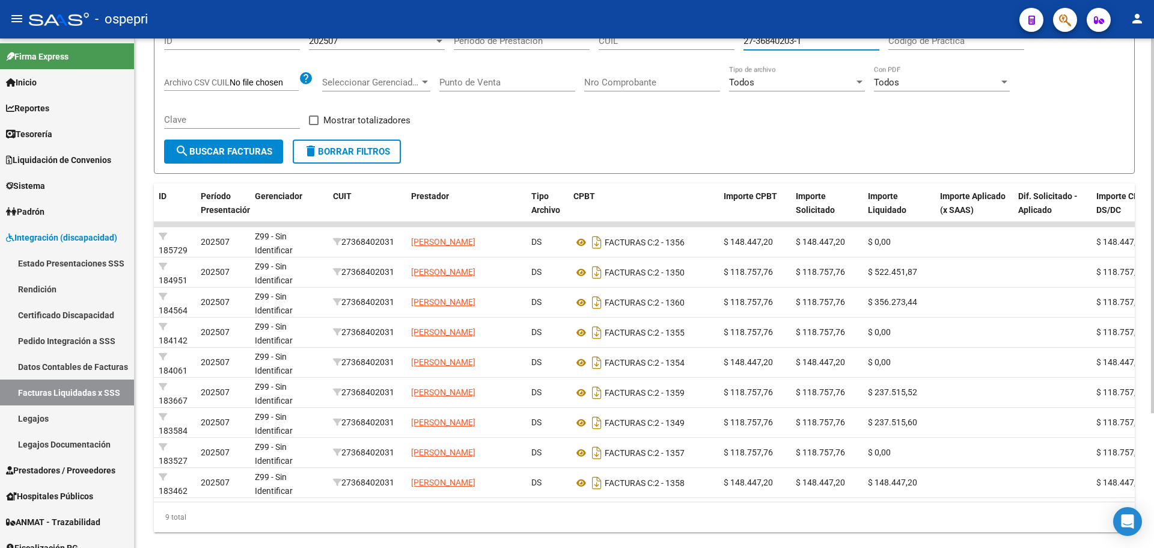
scroll to position [183, 0]
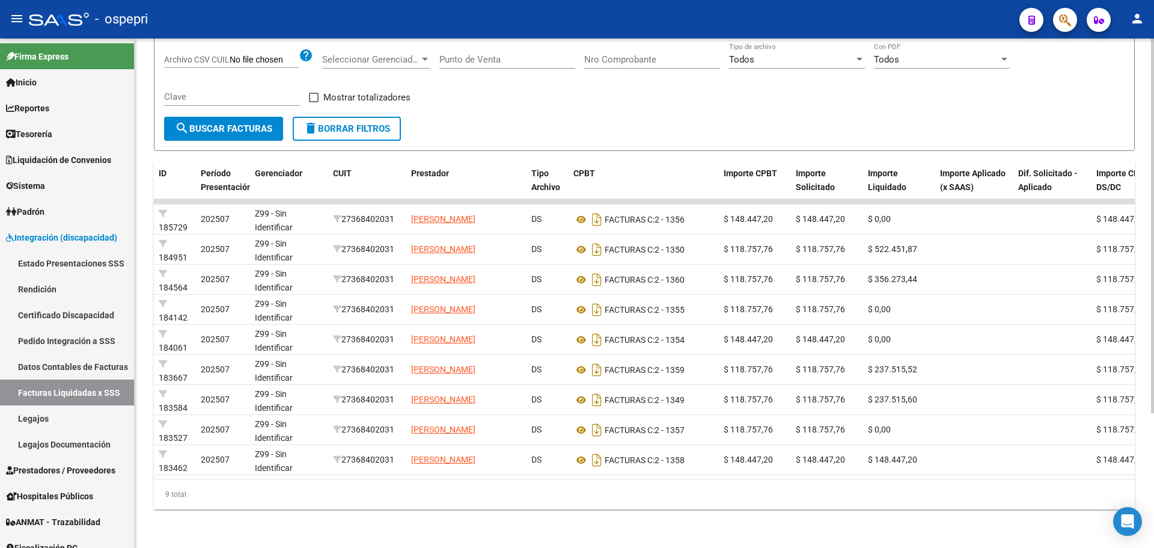
click at [1154, 515] on div at bounding box center [1152, 360] width 3 height 374
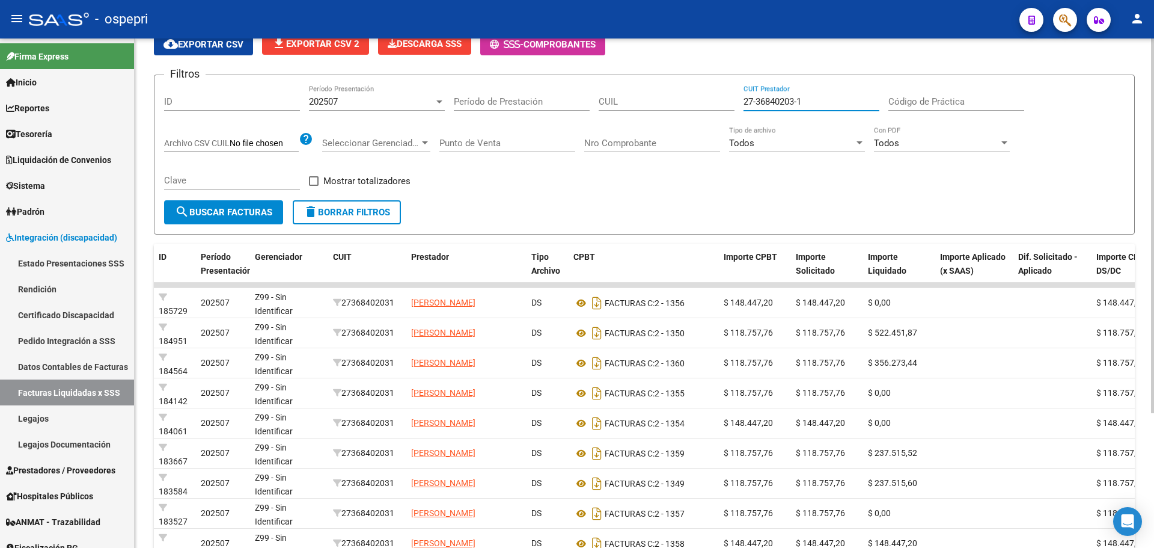
click at [1154, 256] on div at bounding box center [1152, 295] width 3 height 374
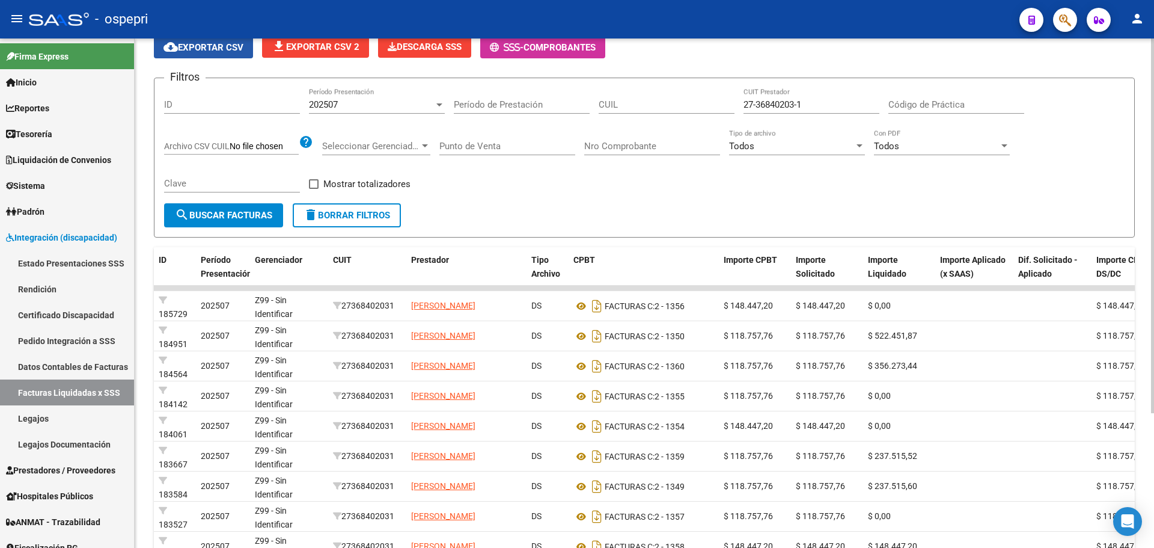
click at [206, 47] on span "cloud_download Exportar CSV" at bounding box center [204, 47] width 80 height 11
drag, startPoint x: 821, startPoint y: 99, endPoint x: 696, endPoint y: 104, distance: 125.1
click at [696, 104] on div "Filtros ID 202507 Período Presentación Período de Prestación CUIL 27-36840203-1…" at bounding box center [644, 144] width 961 height 115
paste input "2013397-7"
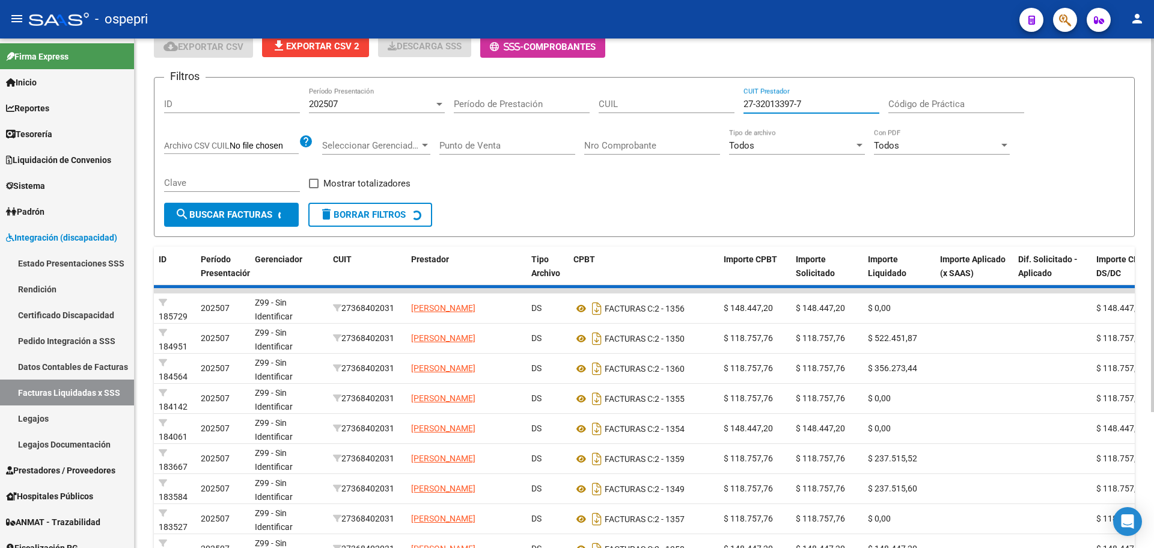
scroll to position [0, 0]
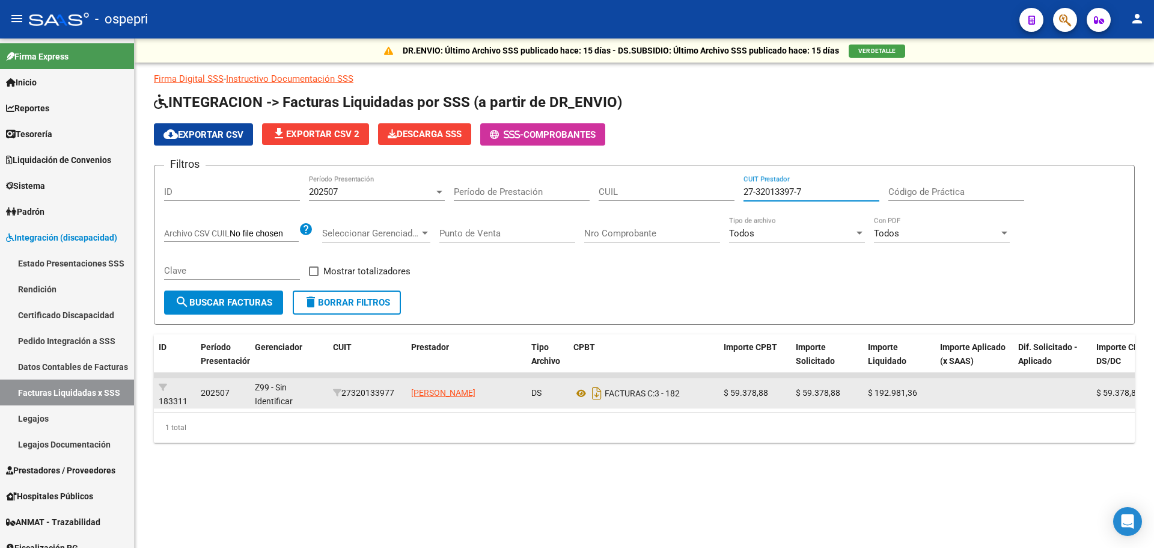
click at [826, 387] on div "$ 59.378,88" at bounding box center [827, 393] width 63 height 14
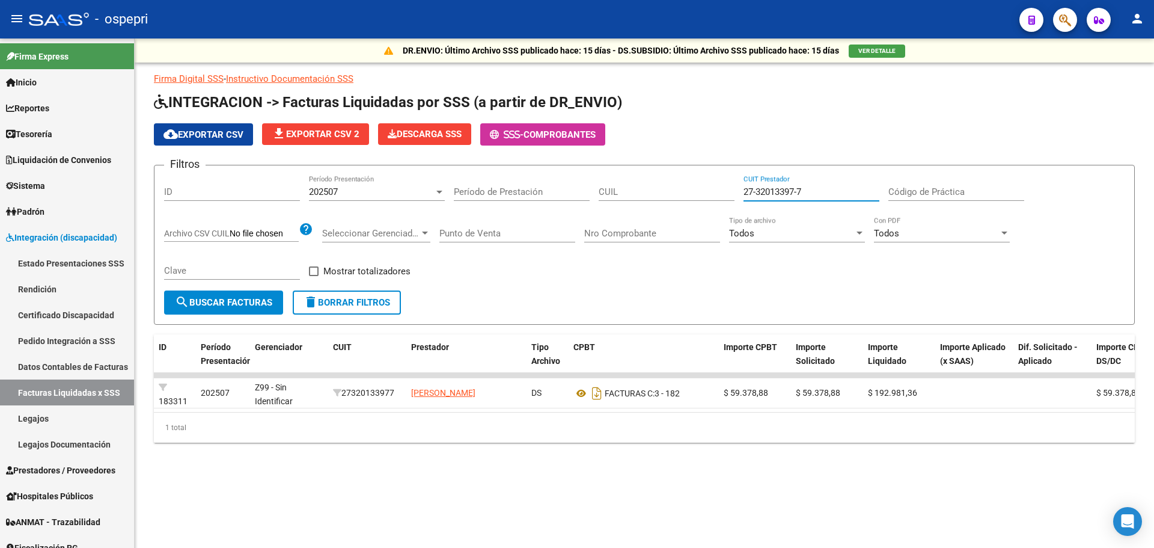
drag, startPoint x: 836, startPoint y: 193, endPoint x: 702, endPoint y: 194, distance: 134.1
click at [702, 194] on div "Filtros ID 202507 Período Presentación Período de Prestación CUIL 27-32013397-7…" at bounding box center [644, 232] width 961 height 115
paste input "29208123-0"
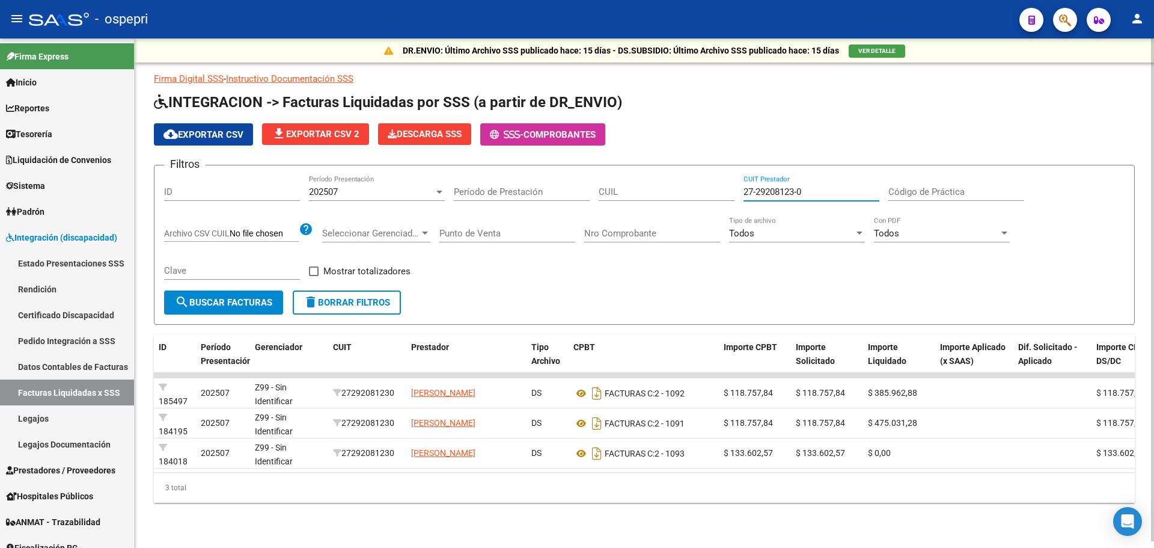
drag, startPoint x: 818, startPoint y: 193, endPoint x: 688, endPoint y: 193, distance: 129.8
click at [688, 193] on div "Filtros ID 202507 Período Presentación Período de Prestación CUIL 27-29208123-0…" at bounding box center [644, 232] width 961 height 115
paste input "0-33952151-5"
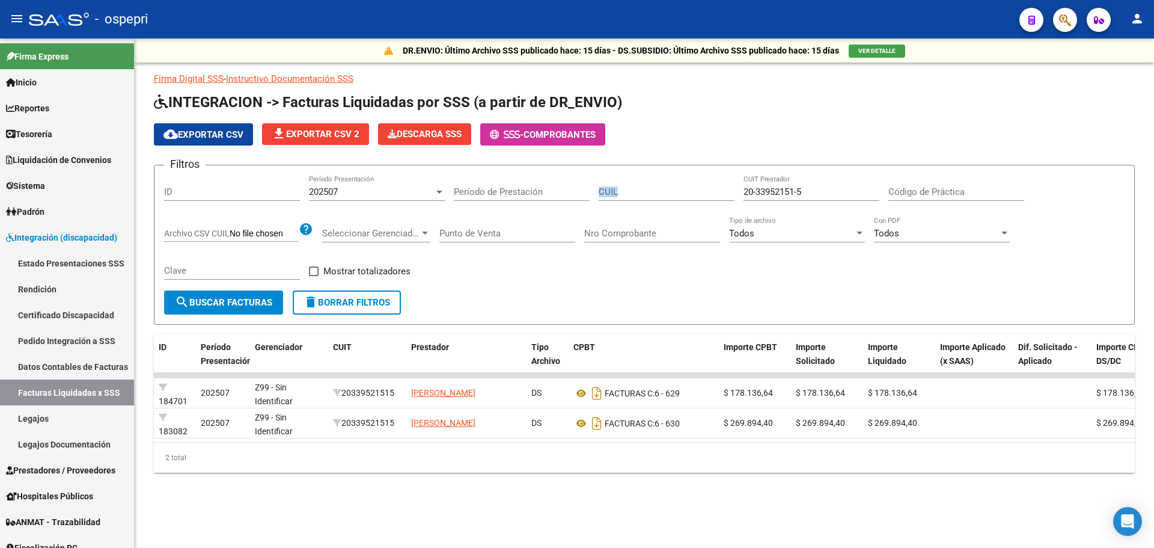
drag, startPoint x: 827, startPoint y: 183, endPoint x: 658, endPoint y: 195, distance: 169.9
click at [658, 195] on div "Filtros ID 202507 Período Presentación Período de Prestación CUIL 20-33952151-5…" at bounding box center [644, 232] width 961 height 115
drag, startPoint x: 827, startPoint y: 189, endPoint x: 707, endPoint y: 192, distance: 119.7
click at [707, 192] on div "Filtros ID 202507 Período Presentación Período de Prestación CUIL 20-33952151-5…" at bounding box center [644, 232] width 961 height 115
paste input "7-39648460-4"
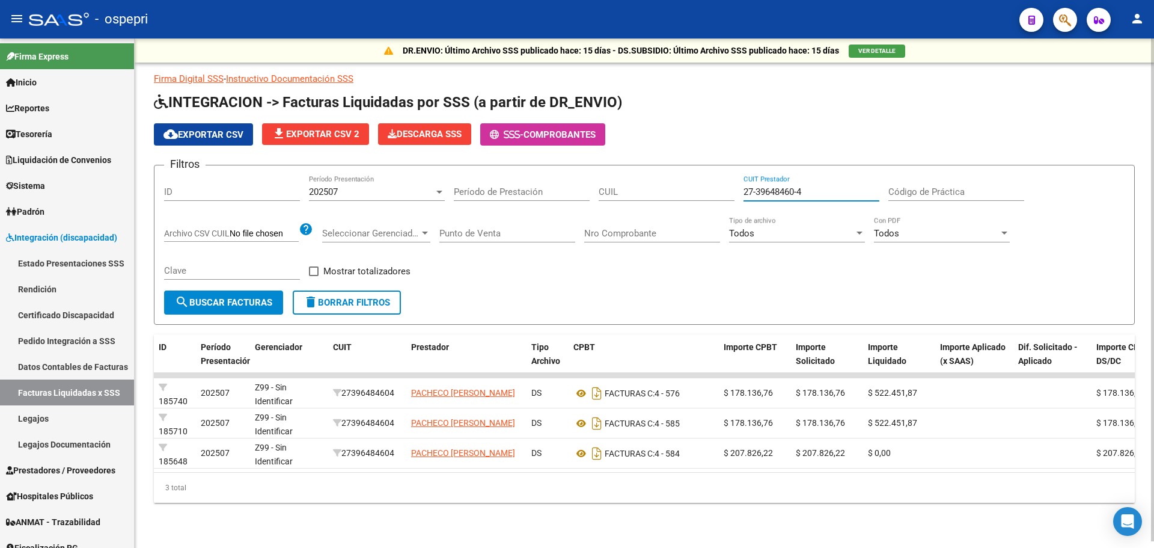
drag, startPoint x: 815, startPoint y: 193, endPoint x: 697, endPoint y: 194, distance: 117.8
click at [697, 194] on div "Filtros ID 202507 Período Presentación Período de Prestación CUIL 27-39648460-4…" at bounding box center [644, 232] width 961 height 115
paste input "2577716-3"
drag, startPoint x: 833, startPoint y: 186, endPoint x: 715, endPoint y: 195, distance: 118.2
click at [715, 195] on div "Filtros ID 202507 Período Presentación Período de Prestación CUIL 27-32577716-3…" at bounding box center [644, 232] width 961 height 115
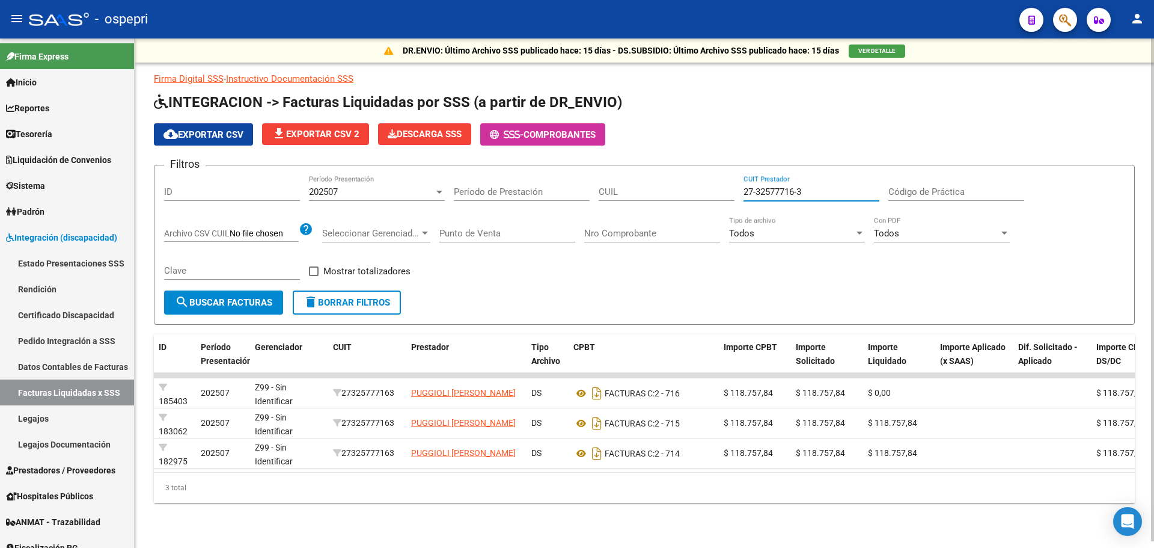
paste input "6949587-4"
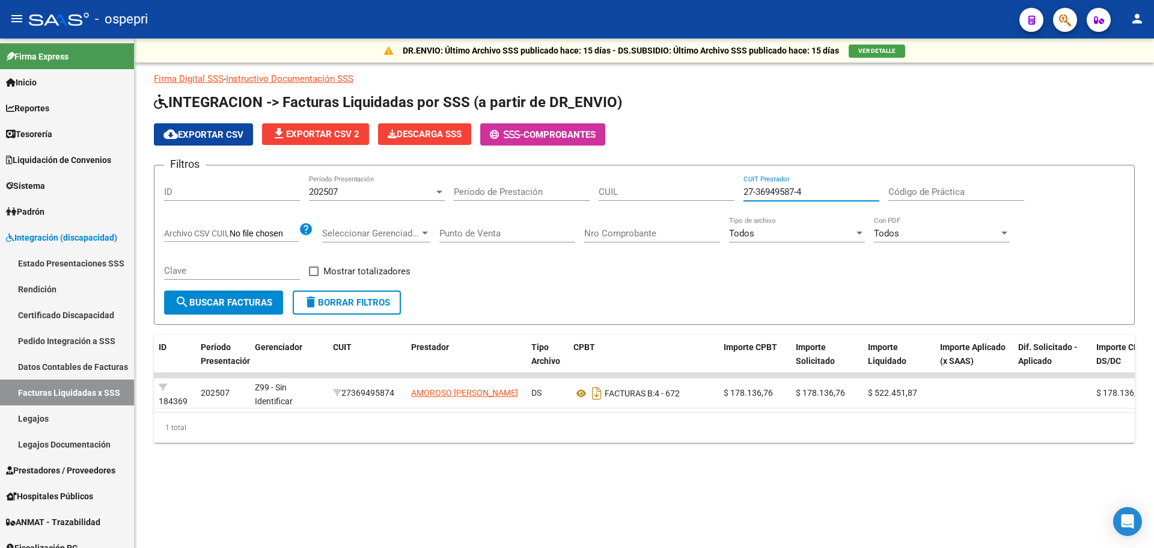
type input "27-36949587-4"
